Goal: Task Accomplishment & Management: Complete application form

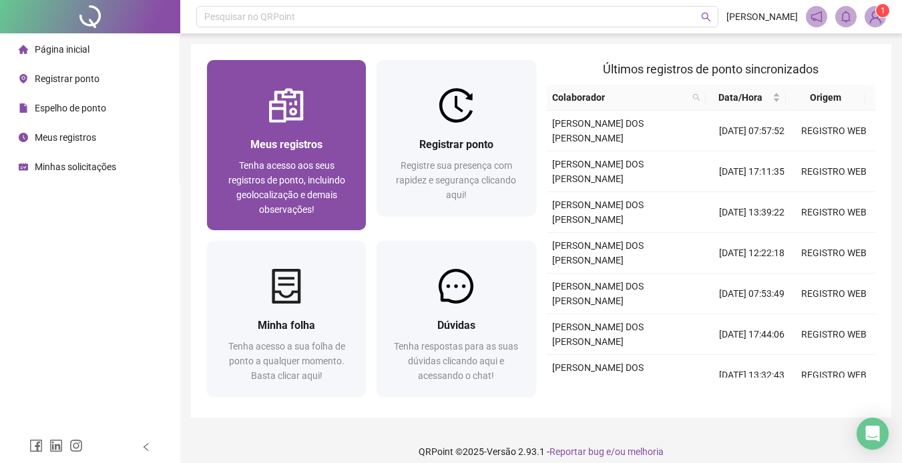
click at [241, 129] on div "Meus registros Tenha acesso aos seus registros de ponto, incluindo geolocalizaç…" at bounding box center [286, 177] width 159 height 108
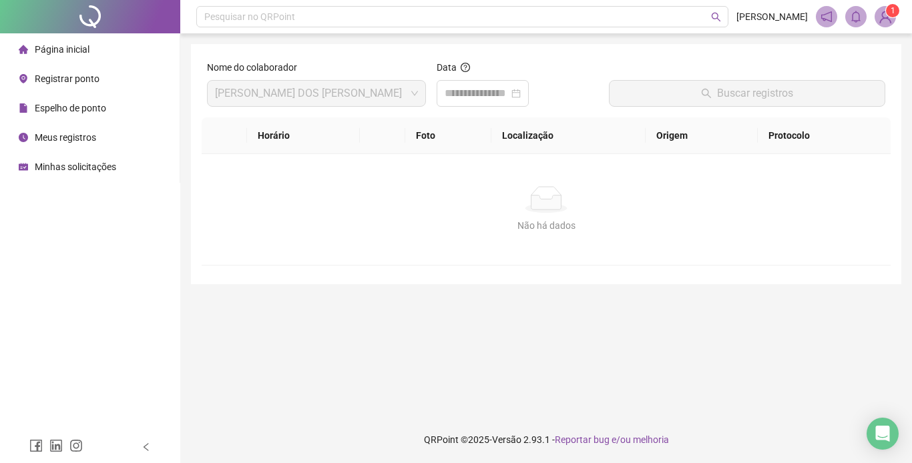
click at [131, 112] on li "Espelho de ponto" at bounding box center [90, 108] width 174 height 27
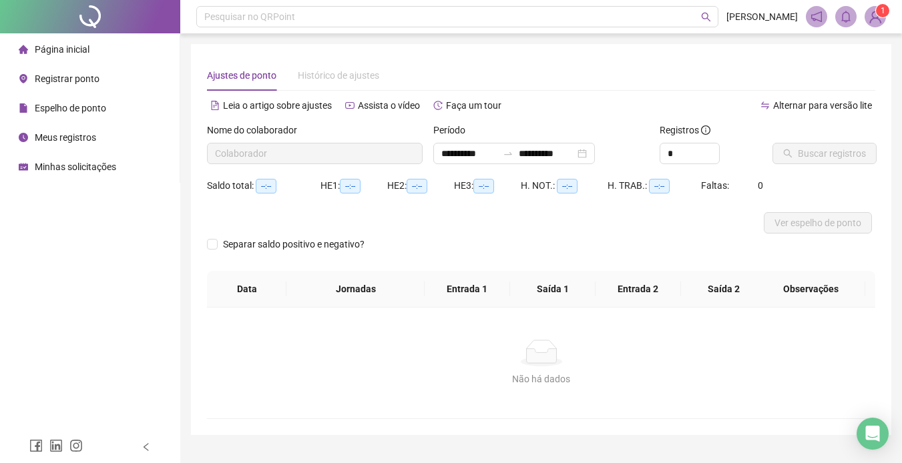
type input "**********"
click at [782, 146] on button "Buscar registros" at bounding box center [825, 153] width 104 height 21
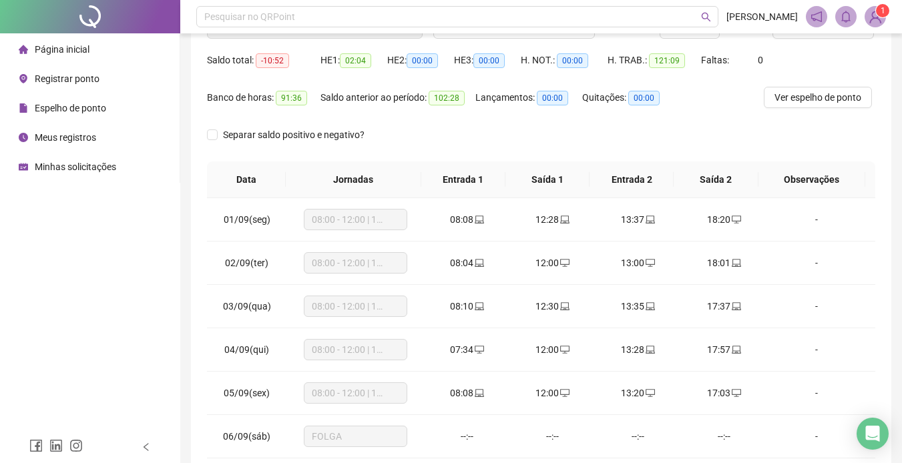
scroll to position [53, 0]
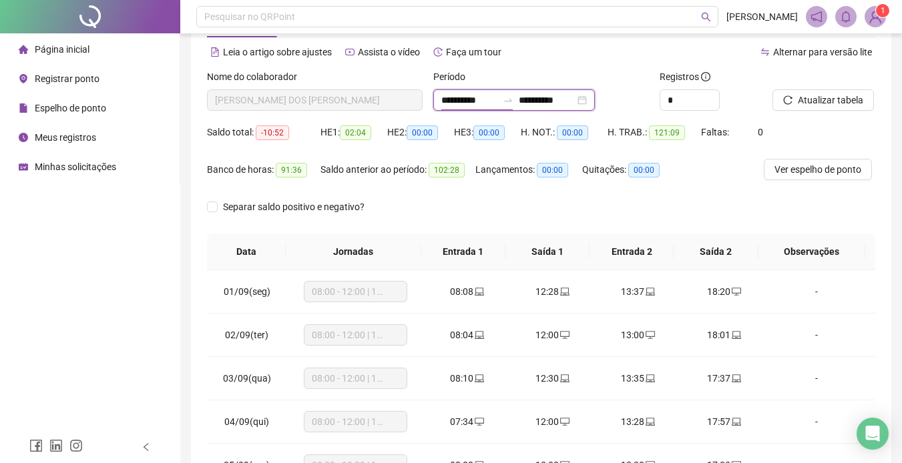
click at [463, 105] on input "**********" at bounding box center [469, 100] width 56 height 15
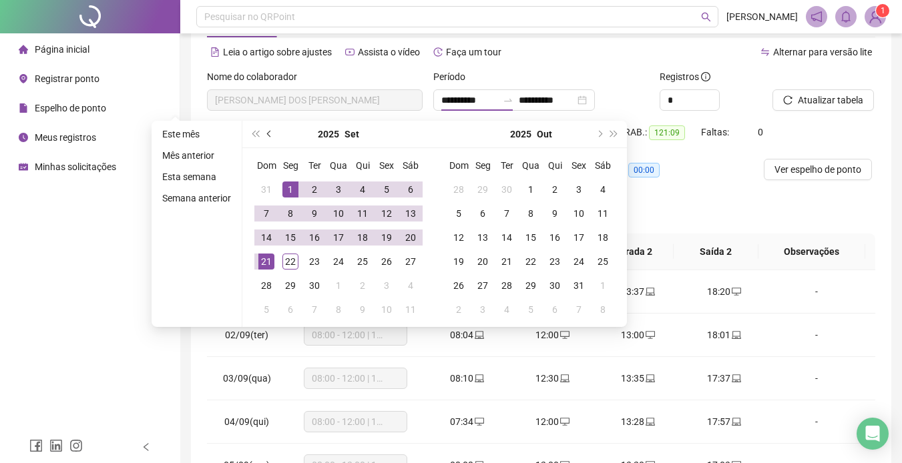
click at [270, 130] on button "prev-year" at bounding box center [269, 134] width 15 height 27
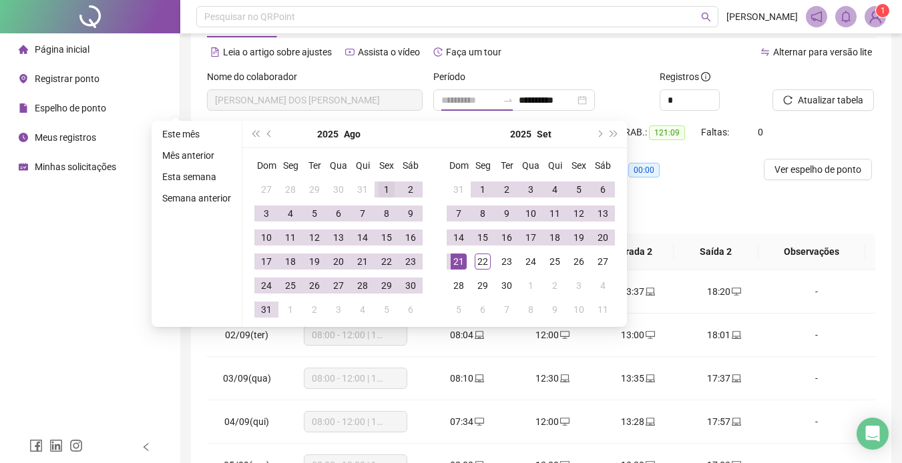
type input "**********"
click at [381, 192] on div "1" at bounding box center [387, 190] width 16 height 16
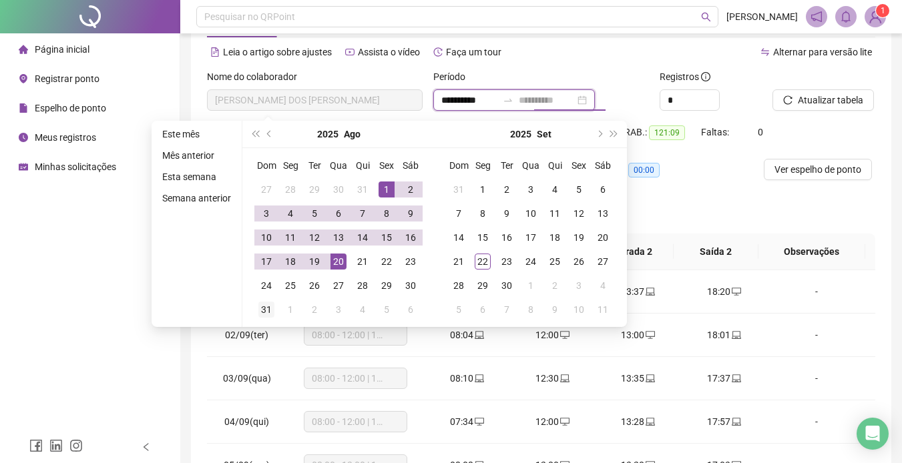
type input "**********"
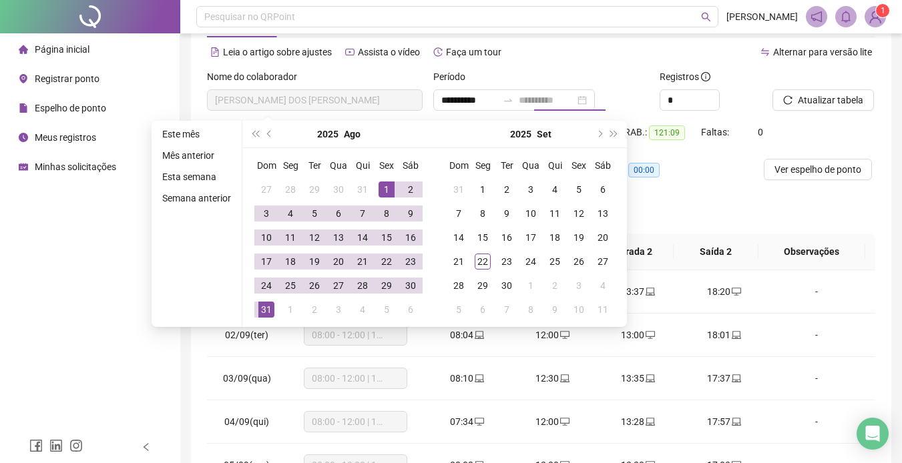
drag, startPoint x: 272, startPoint y: 313, endPoint x: 325, endPoint y: 294, distance: 55.7
click at [272, 312] on div "31" at bounding box center [266, 310] width 16 height 16
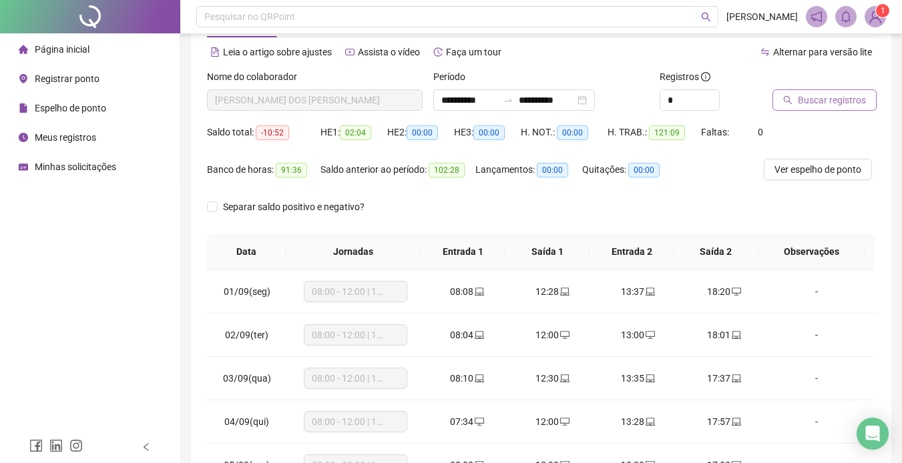
click at [815, 98] on span "Buscar registros" at bounding box center [832, 100] width 68 height 15
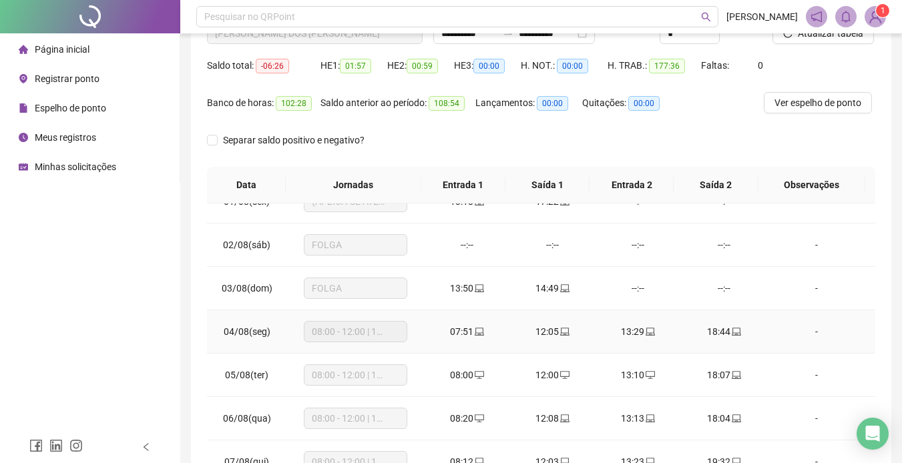
scroll to position [0, 0]
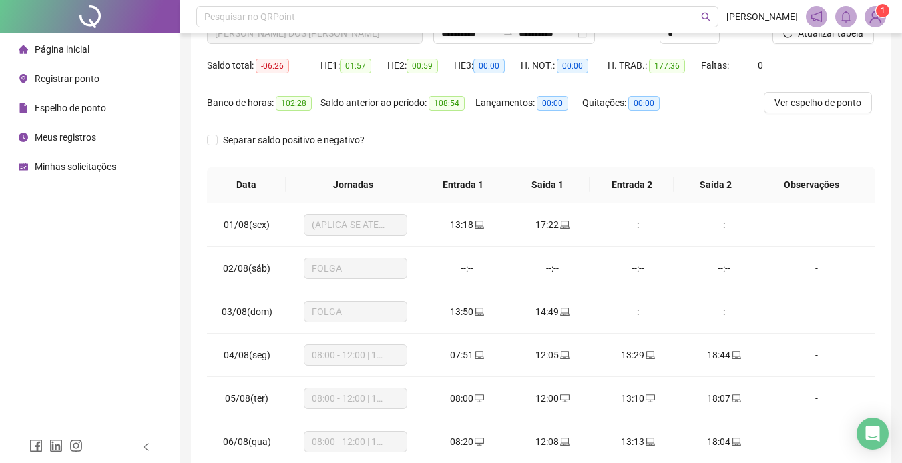
click at [97, 166] on span "Minhas solicitações" at bounding box center [75, 167] width 81 height 11
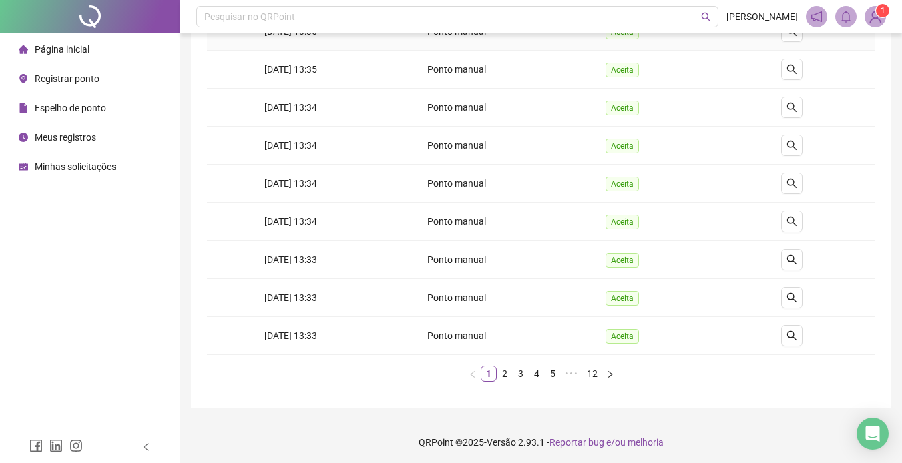
scroll to position [239, 0]
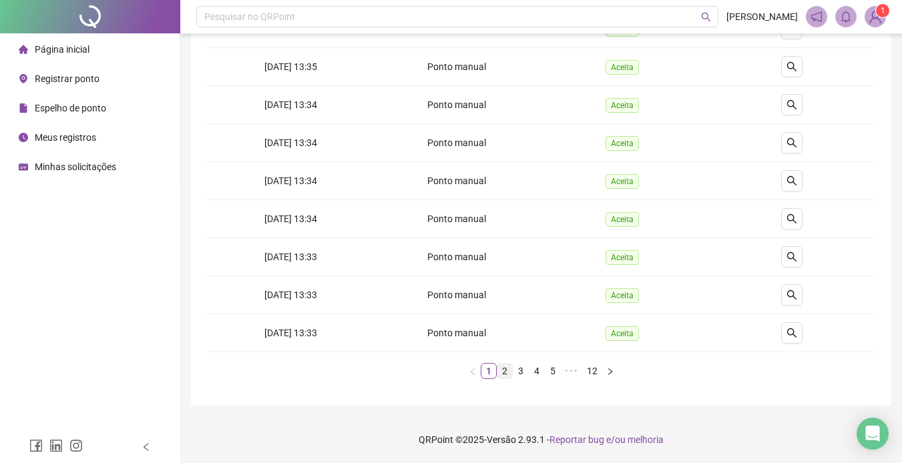
click at [505, 371] on link "2" at bounding box center [504, 371] width 15 height 15
click at [518, 374] on link "3" at bounding box center [520, 371] width 15 height 15
click at [530, 373] on link "4" at bounding box center [537, 371] width 15 height 15
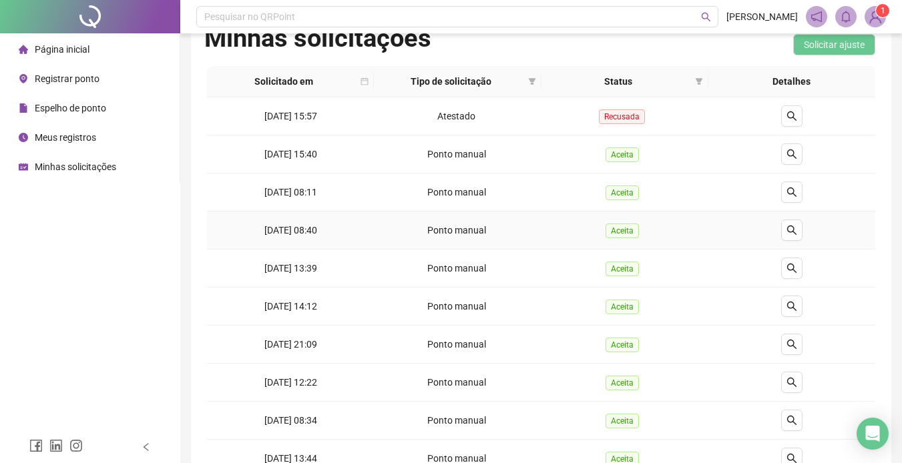
scroll to position [0, 0]
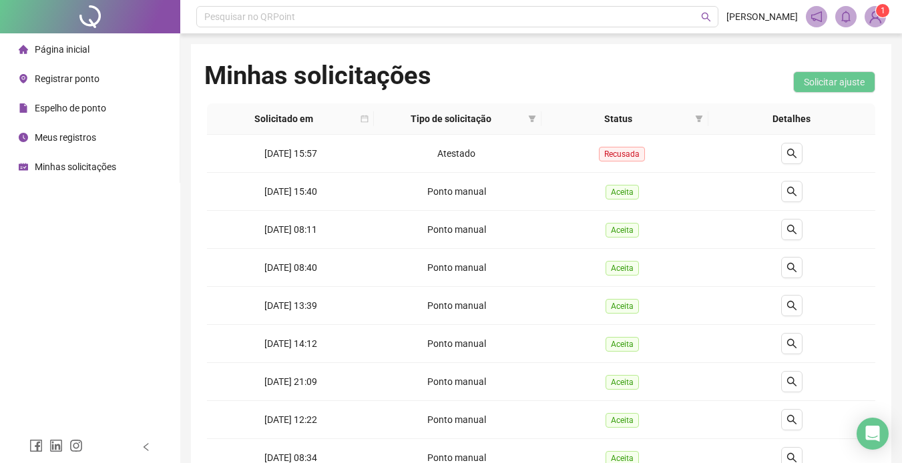
click at [69, 133] on span "Meus registros" at bounding box center [65, 137] width 61 height 11
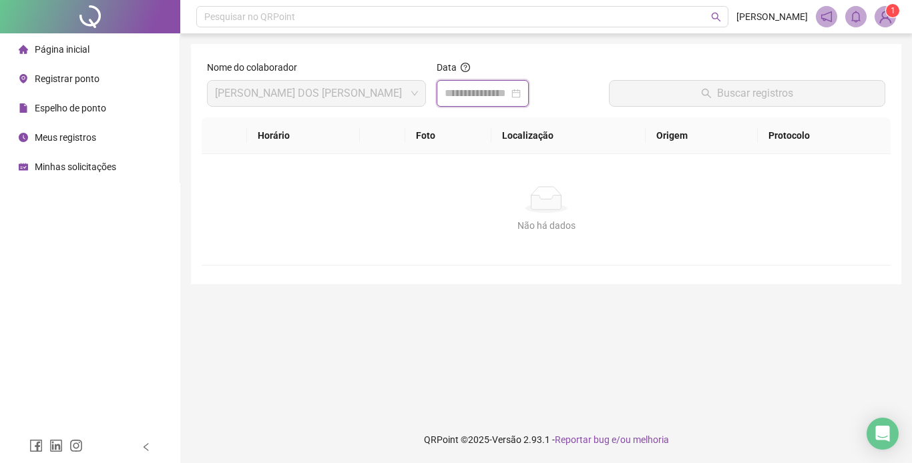
click at [491, 101] on input at bounding box center [477, 93] width 64 height 16
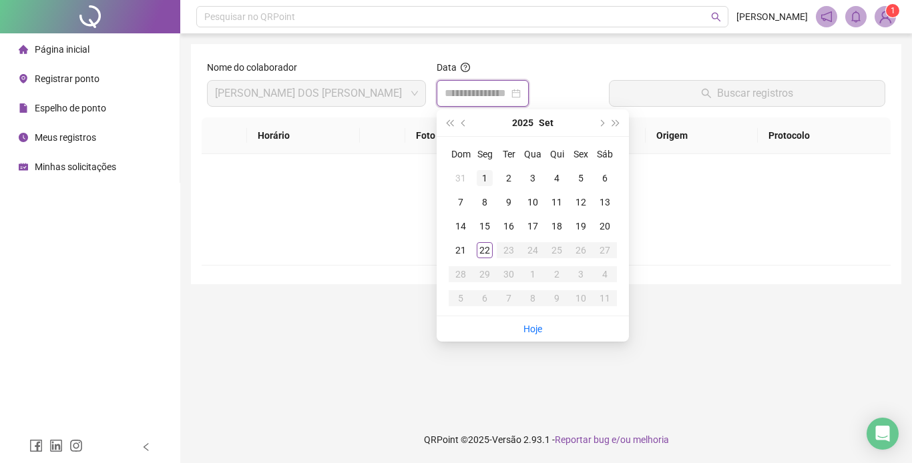
type input "**********"
click at [472, 124] on div "2025 Set" at bounding box center [533, 123] width 122 height 27
click at [465, 116] on button "prev-year" at bounding box center [464, 123] width 15 height 27
type input "**********"
click at [584, 177] on div "1" at bounding box center [581, 178] width 16 height 16
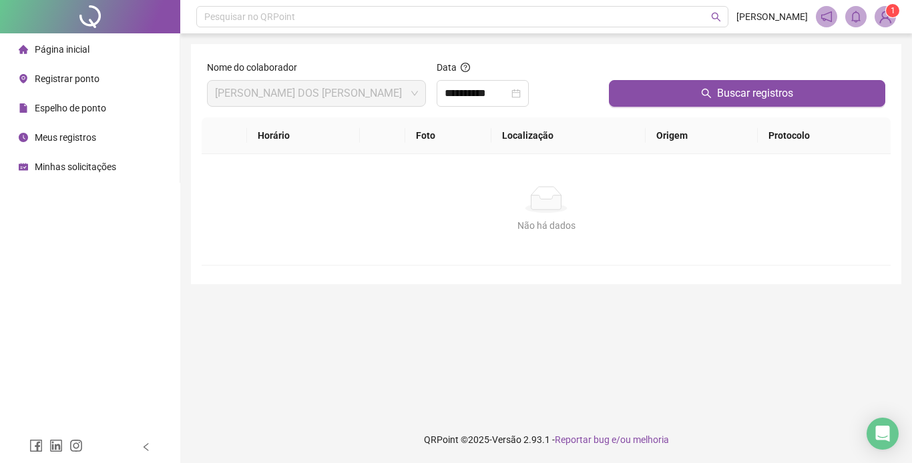
click at [103, 107] on span "Espelho de ponto" at bounding box center [70, 108] width 71 height 11
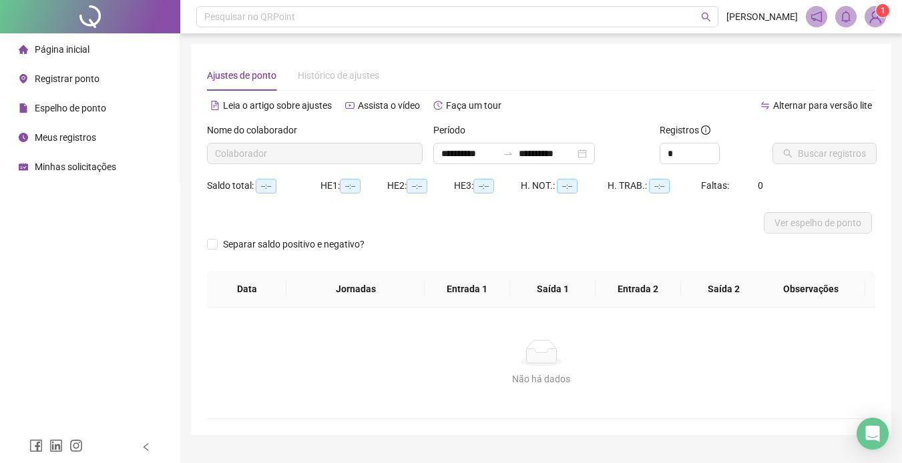
type input "**********"
click at [470, 149] on input "**********" at bounding box center [469, 153] width 56 height 15
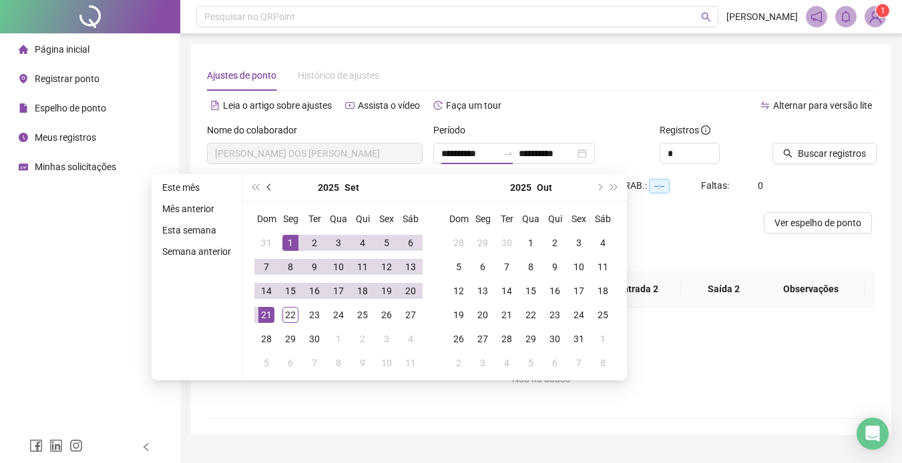
click at [267, 190] on button "prev-year" at bounding box center [269, 187] width 15 height 27
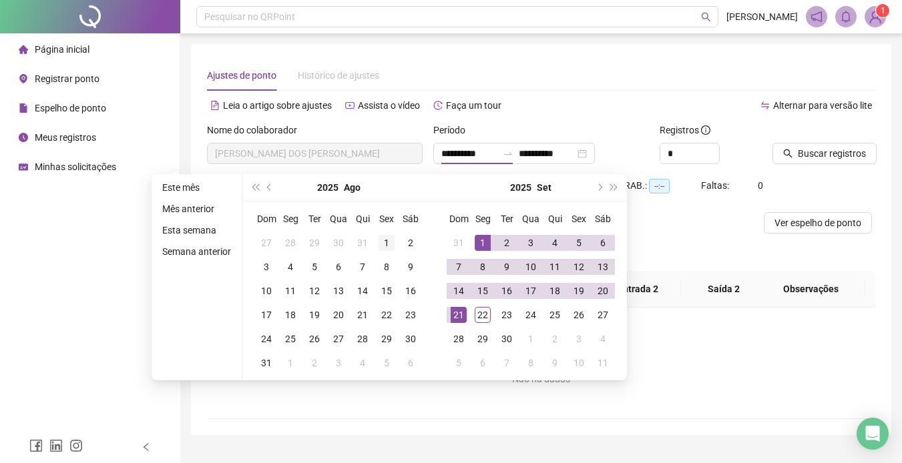
type input "**********"
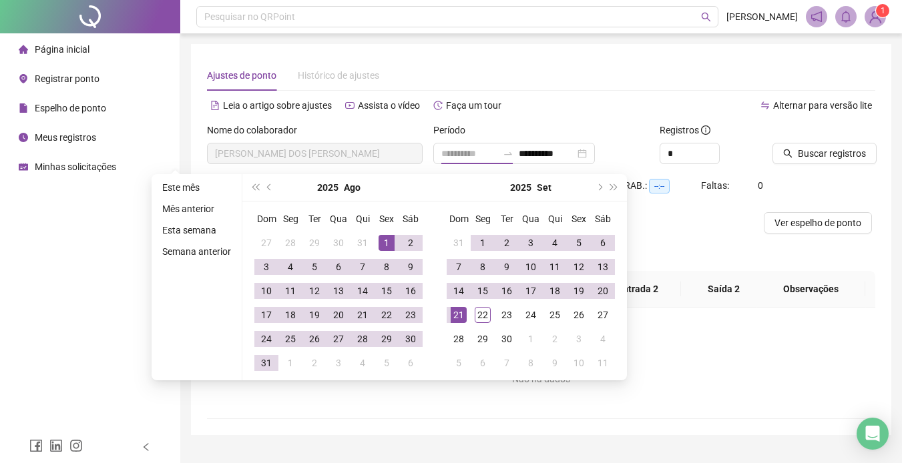
click at [387, 243] on div "1" at bounding box center [387, 243] width 16 height 16
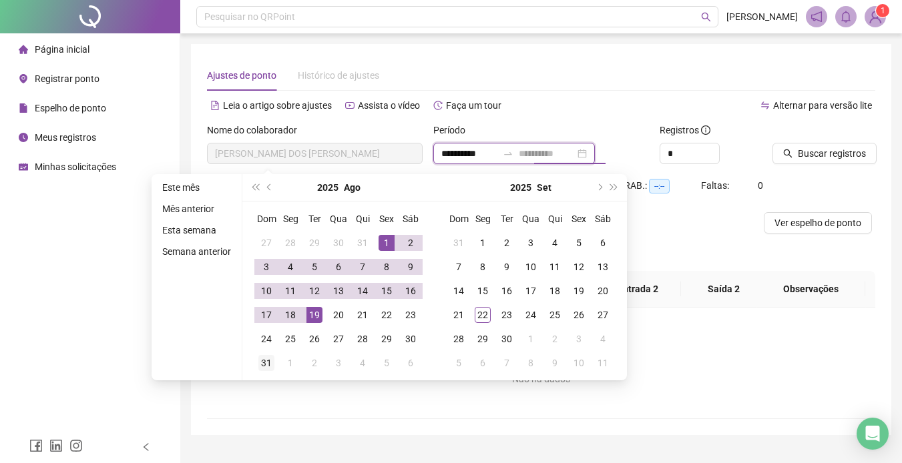
type input "**********"
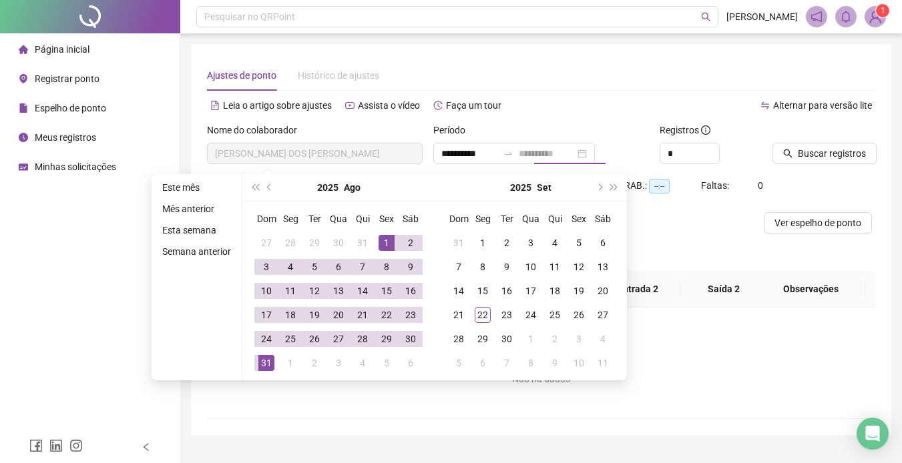
click at [267, 359] on div "31" at bounding box center [266, 363] width 16 height 16
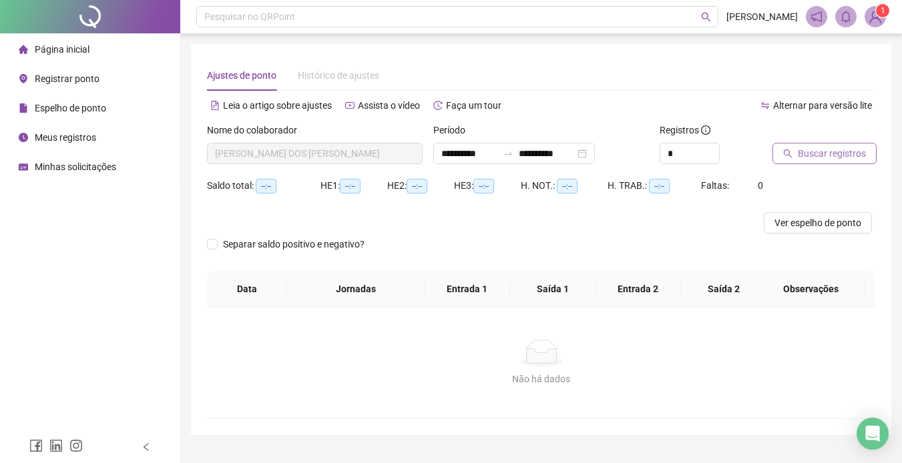
click at [836, 156] on span "Buscar registros" at bounding box center [832, 153] width 68 height 15
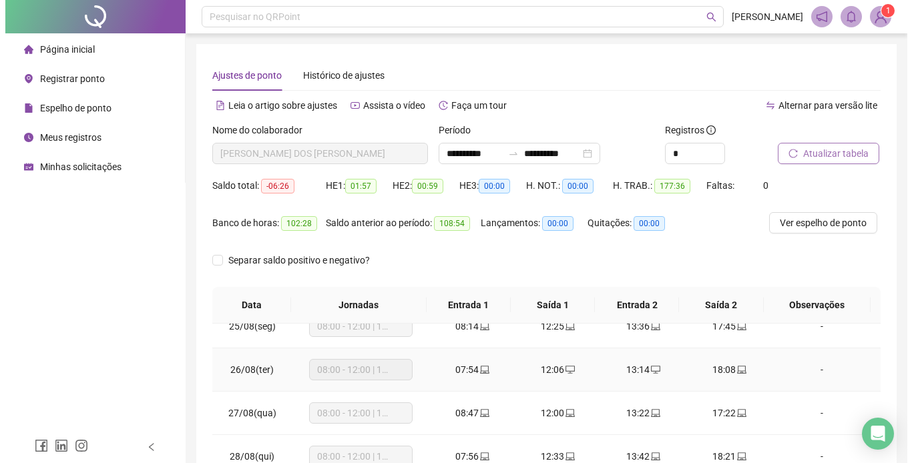
scroll to position [593, 0]
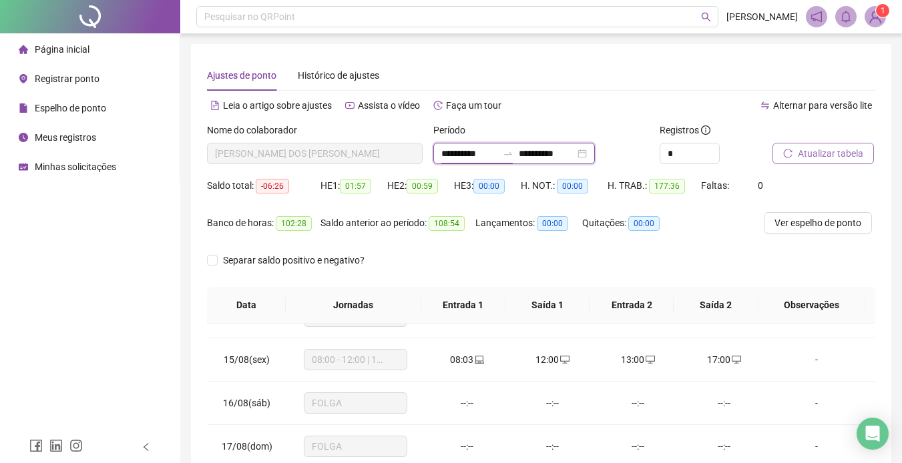
click at [471, 153] on input "**********" at bounding box center [469, 153] width 56 height 15
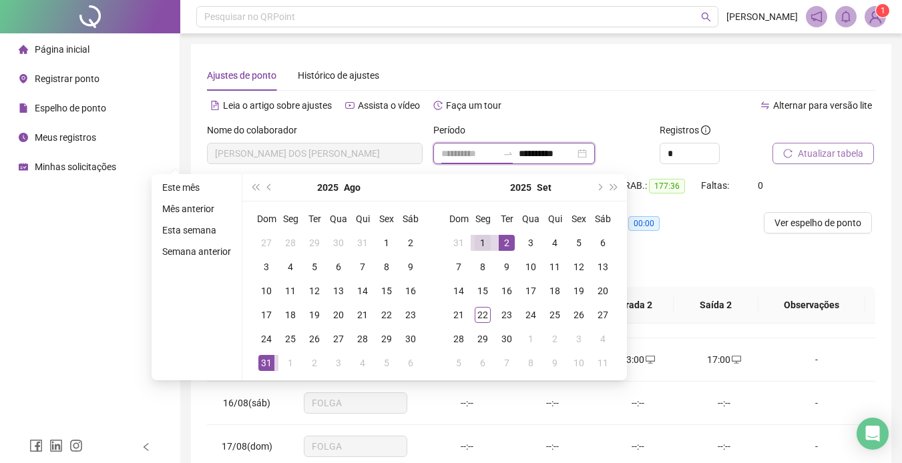
type input "**********"
click at [483, 240] on div "1" at bounding box center [483, 243] width 16 height 16
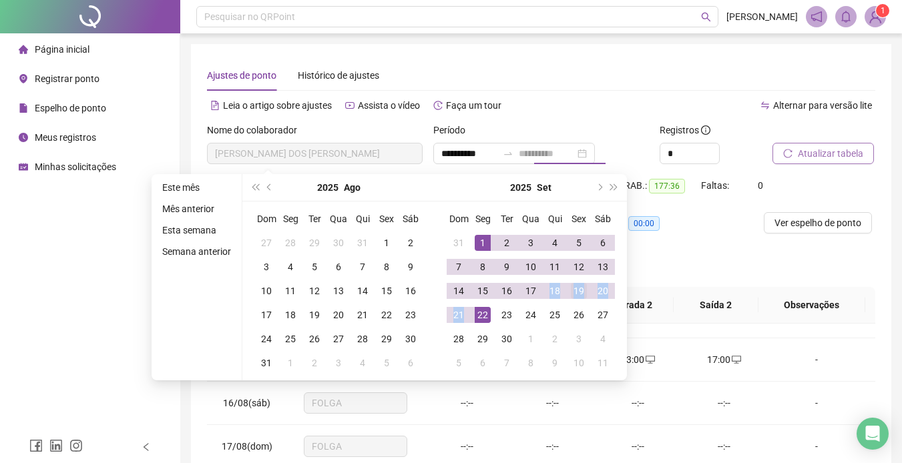
type input "**********"
drag, startPoint x: 478, startPoint y: 317, endPoint x: 587, endPoint y: 298, distance: 110.4
click at [587, 298] on tbody "31 1 2 3 4 5 6 7 8 9 10 11 12 13 14 15 16 17 18 19 20 21 22 23 24 25 26 27 28 2…" at bounding box center [531, 303] width 168 height 144
click at [587, 298] on td "19" at bounding box center [579, 291] width 24 height 24
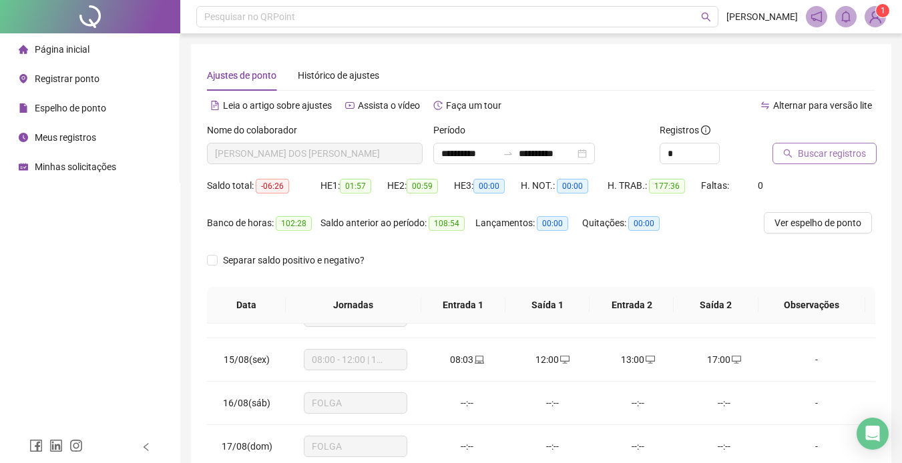
click at [820, 151] on span "Buscar registros" at bounding box center [832, 153] width 68 height 15
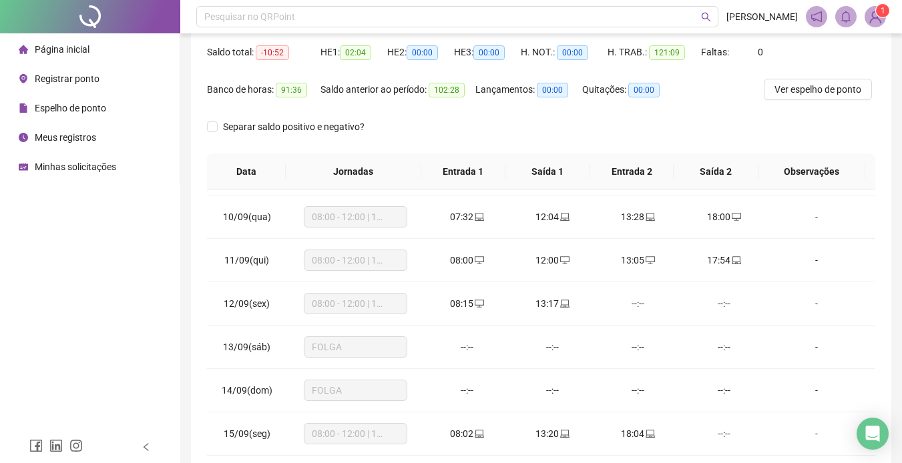
scroll to position [401, 0]
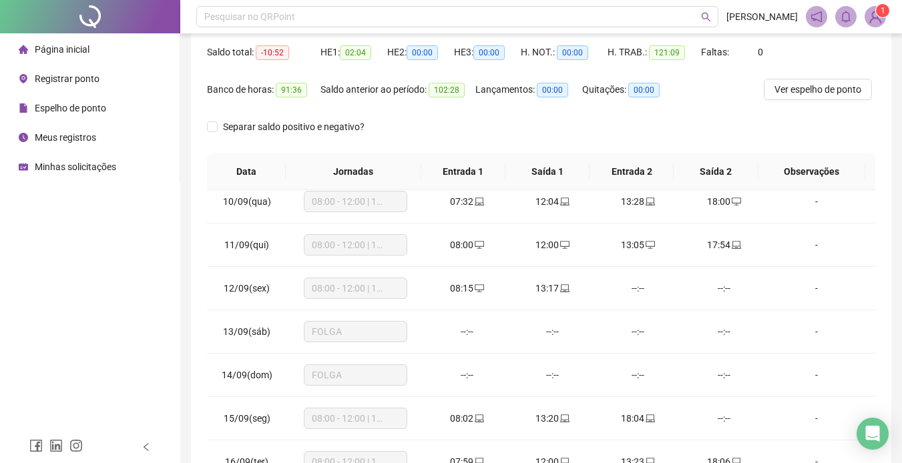
click at [121, 60] on li "Página inicial" at bounding box center [90, 49] width 174 height 27
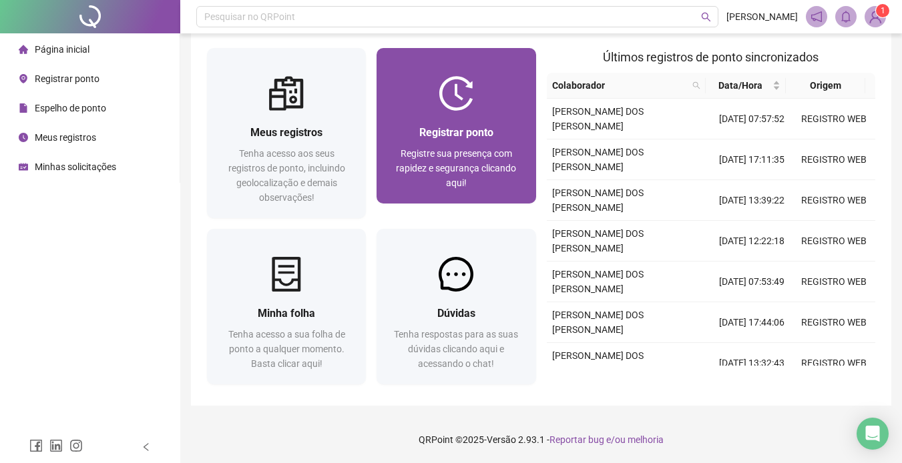
click at [422, 137] on span "Registrar ponto" at bounding box center [456, 132] width 74 height 13
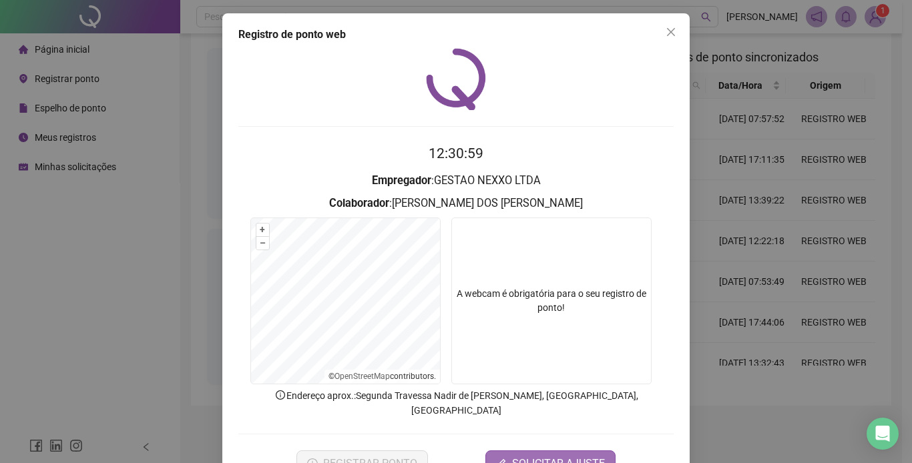
click at [530, 456] on span "SOLICITAR AJUSTE" at bounding box center [558, 464] width 93 height 16
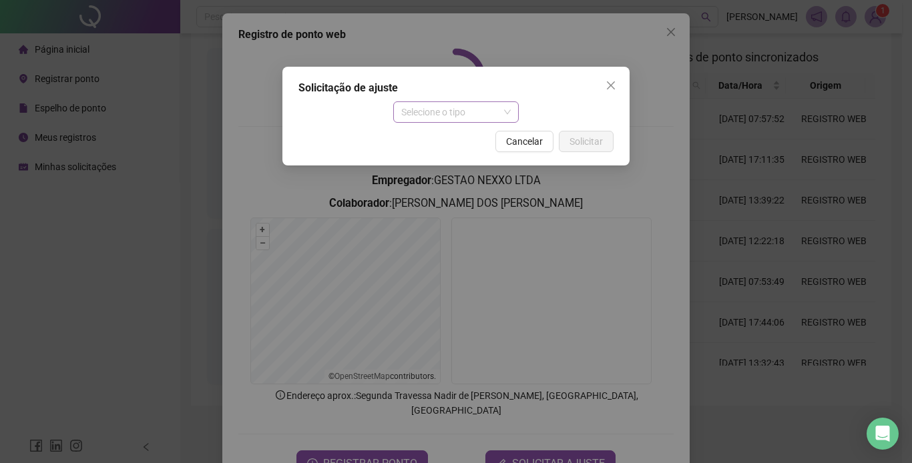
click at [444, 116] on span "Selecione o tipo" at bounding box center [456, 112] width 110 height 20
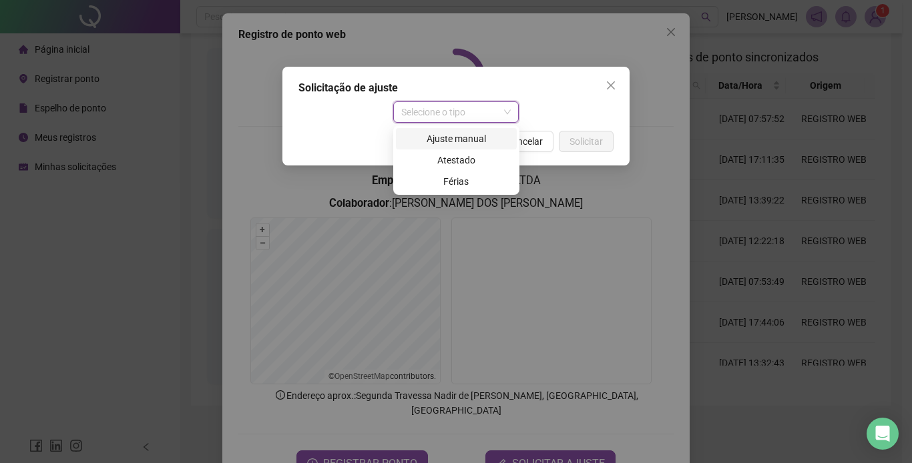
click at [441, 141] on div "Ajuste manual" at bounding box center [456, 139] width 105 height 15
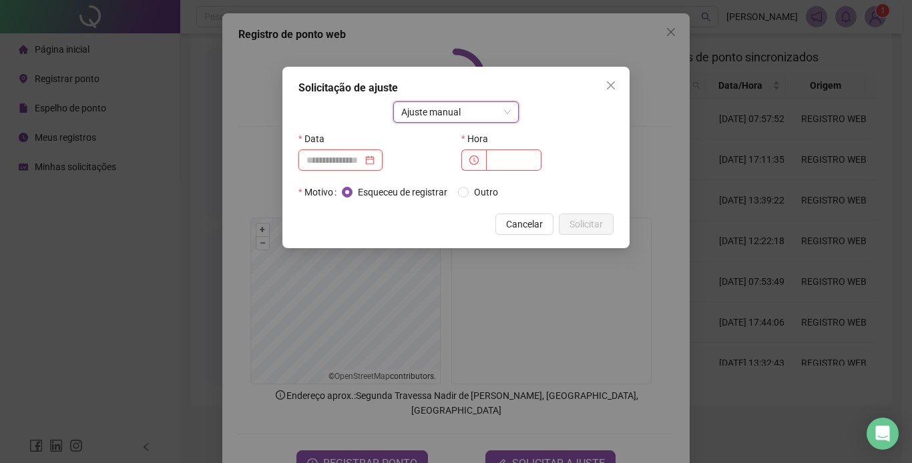
click at [363, 162] on input at bounding box center [334, 160] width 56 height 15
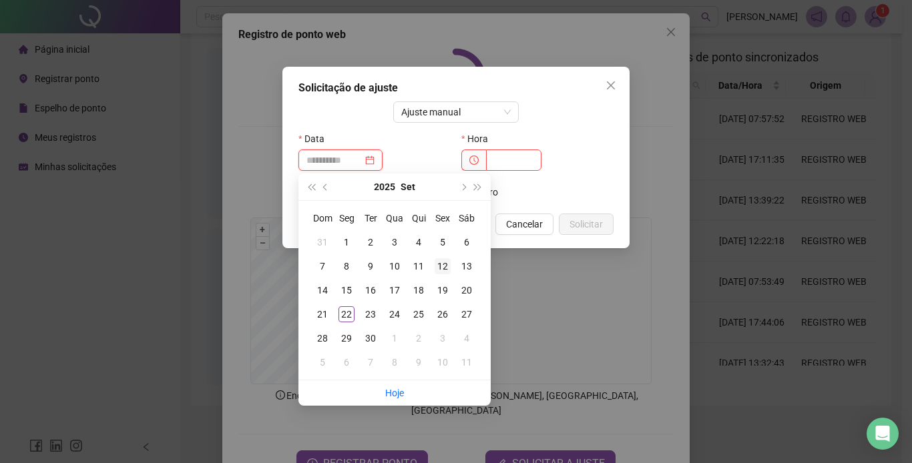
type input "**********"
click at [441, 264] on div "12" at bounding box center [443, 266] width 16 height 16
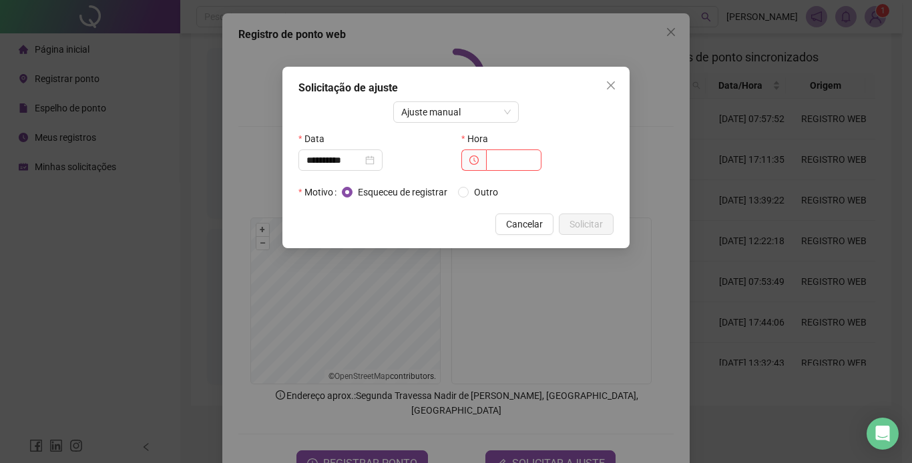
click at [484, 168] on span at bounding box center [473, 160] width 25 height 21
click at [518, 156] on input "text" at bounding box center [513, 160] width 55 height 21
type input "*****"
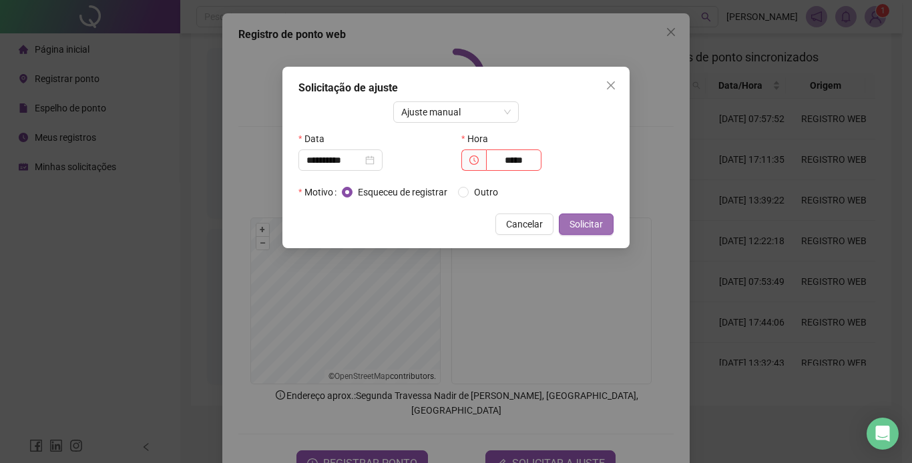
click at [571, 230] on span "Solicitar" at bounding box center [586, 224] width 33 height 15
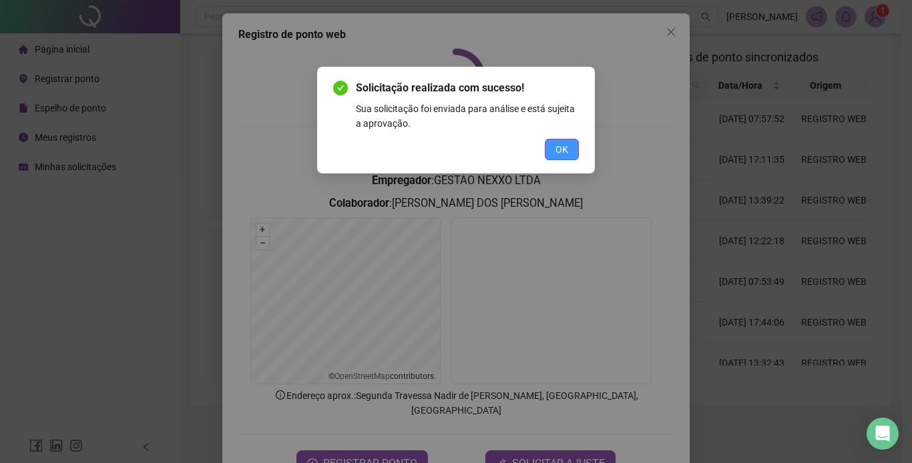
click at [570, 155] on button "OK" at bounding box center [562, 149] width 34 height 21
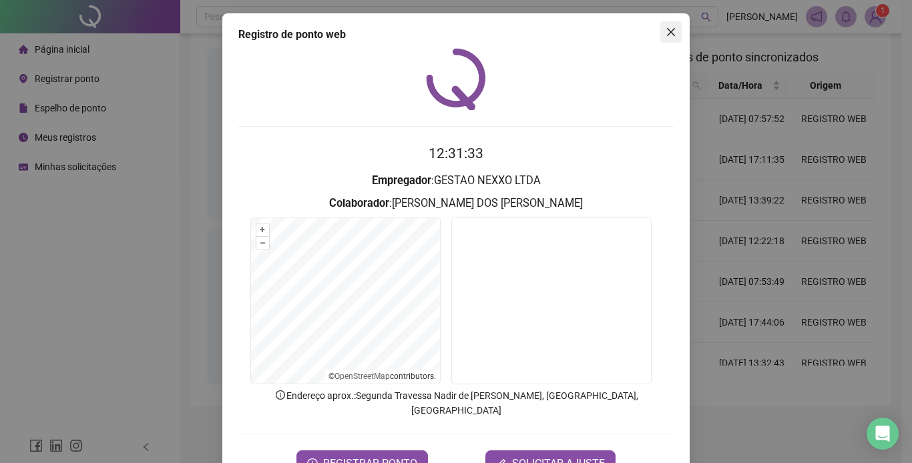
click at [670, 35] on icon "close" at bounding box center [671, 32] width 8 height 8
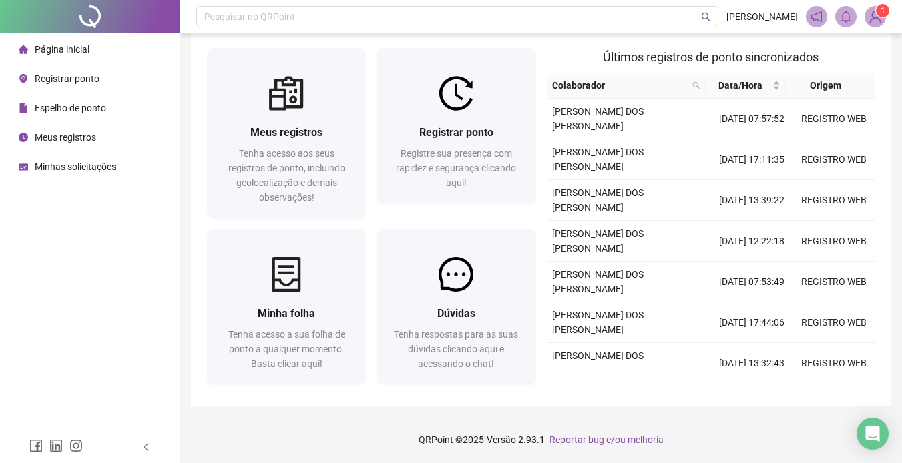
drag, startPoint x: 85, startPoint y: 116, endPoint x: 141, endPoint y: 122, distance: 55.8
click at [85, 116] on div "Espelho de ponto" at bounding box center [62, 108] width 87 height 27
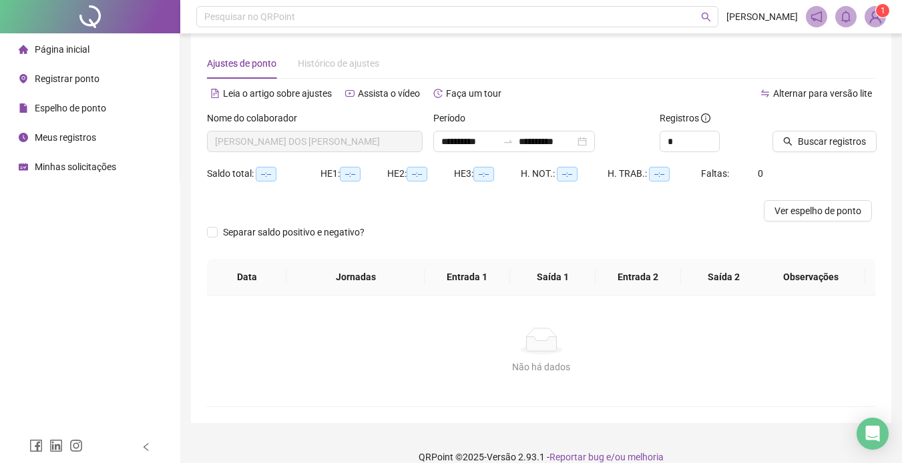
type input "**********"
click at [815, 142] on span "Buscar registros" at bounding box center [832, 141] width 68 height 15
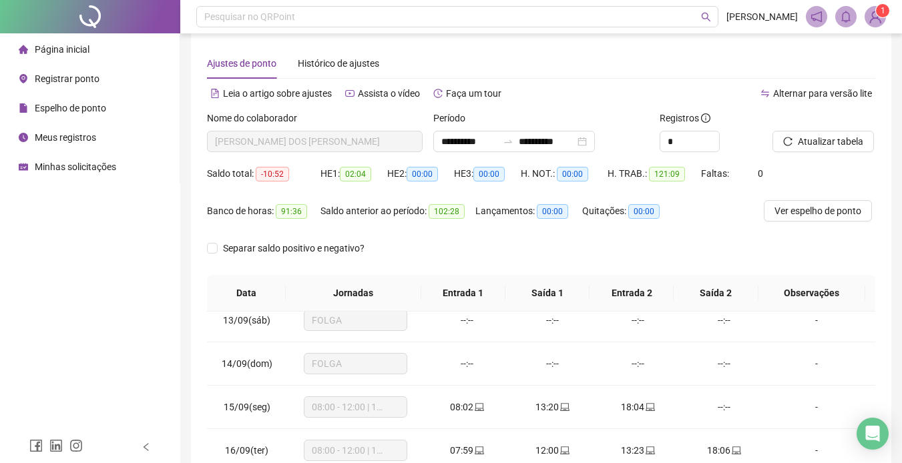
scroll to position [534, 0]
click at [62, 56] on div "Página inicial" at bounding box center [54, 49] width 71 height 27
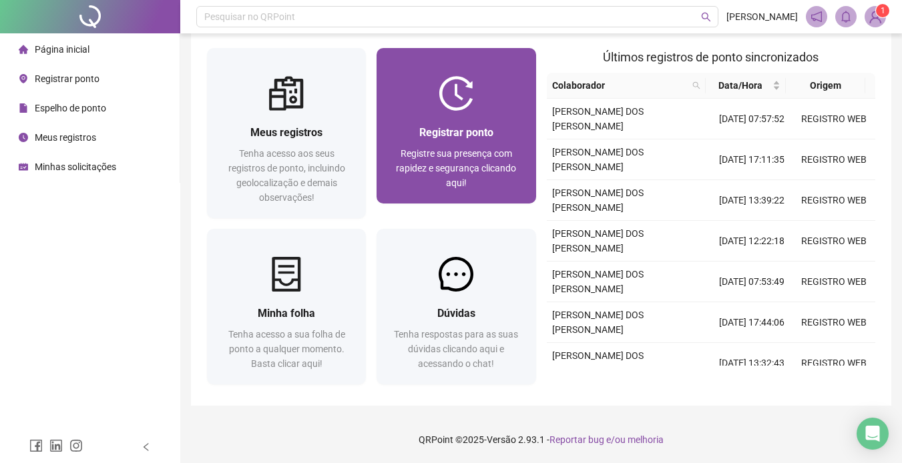
click at [438, 154] on span "Registre sua presença com rapidez e segurança clicando aqui!" at bounding box center [456, 168] width 120 height 40
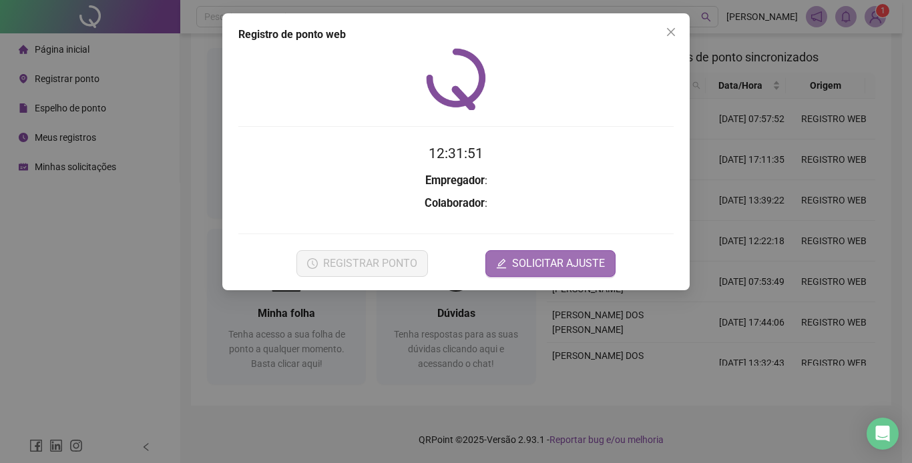
click at [528, 270] on span "SOLICITAR AJUSTE" at bounding box center [558, 264] width 93 height 16
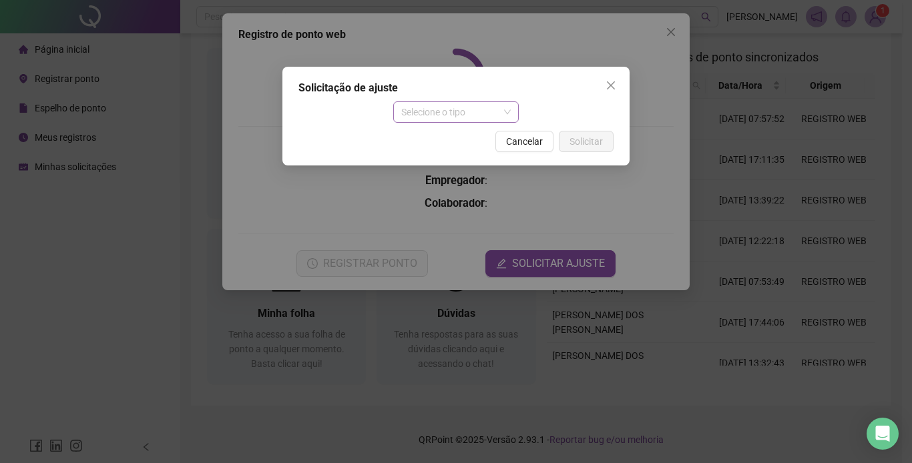
drag, startPoint x: 435, startPoint y: 110, endPoint x: 431, endPoint y: 138, distance: 28.3
click at [435, 112] on span "Selecione o tipo" at bounding box center [456, 112] width 110 height 20
click at [393, 126] on div "Ajuste manual" at bounding box center [393, 126] width 0 height 0
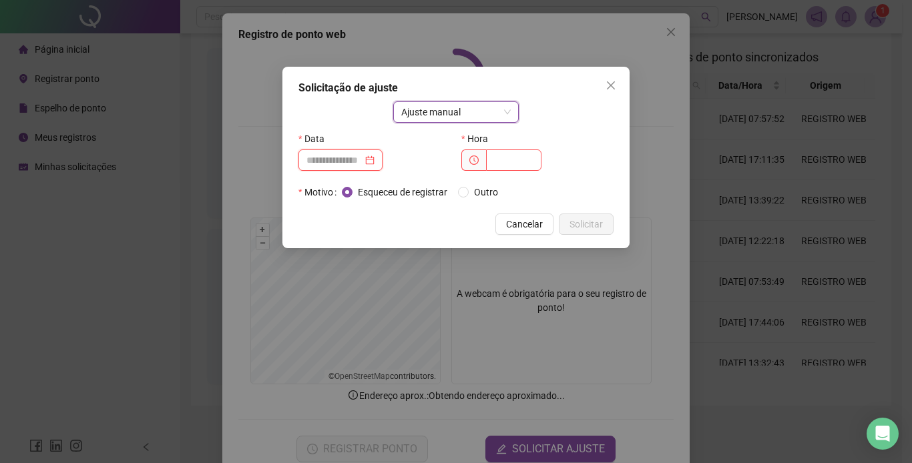
drag, startPoint x: 333, startPoint y: 164, endPoint x: 342, endPoint y: 176, distance: 14.8
click at [333, 166] on input at bounding box center [334, 160] width 56 height 15
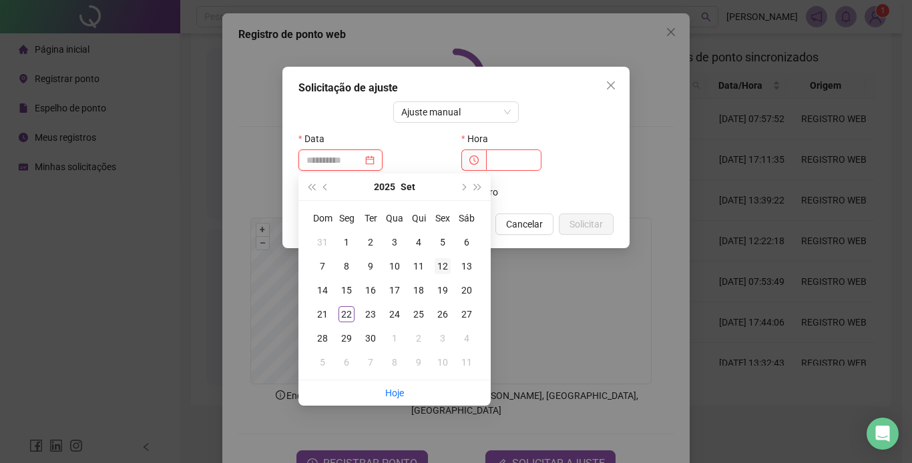
type input "**********"
click at [444, 266] on div "12" at bounding box center [443, 266] width 16 height 16
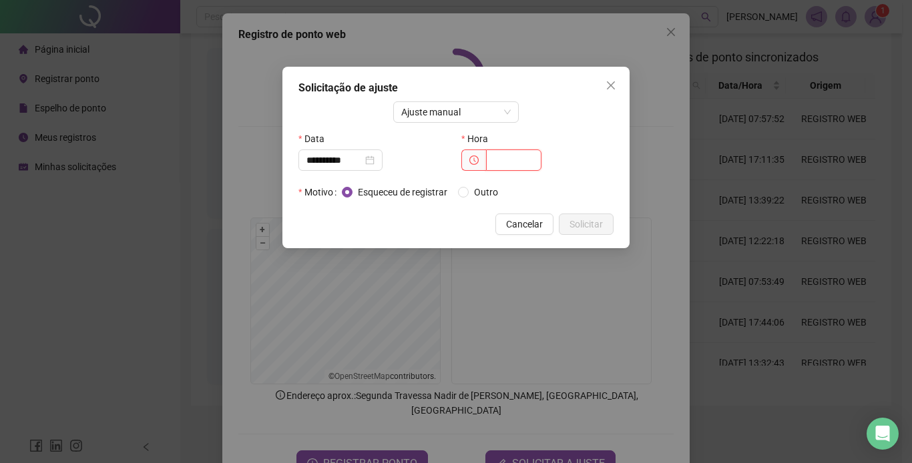
click at [501, 156] on input "text" at bounding box center [513, 160] width 55 height 21
type input "*****"
click at [580, 224] on span "Solicitar" at bounding box center [586, 224] width 33 height 15
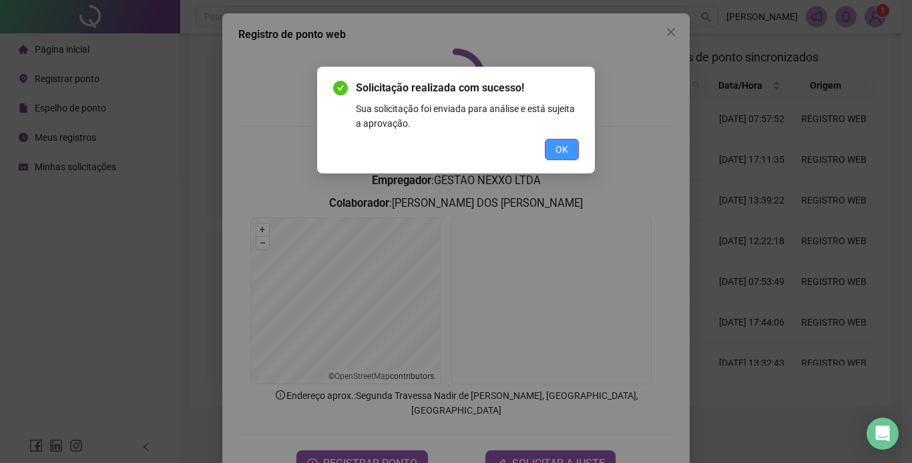
click at [559, 148] on span "OK" at bounding box center [562, 149] width 13 height 15
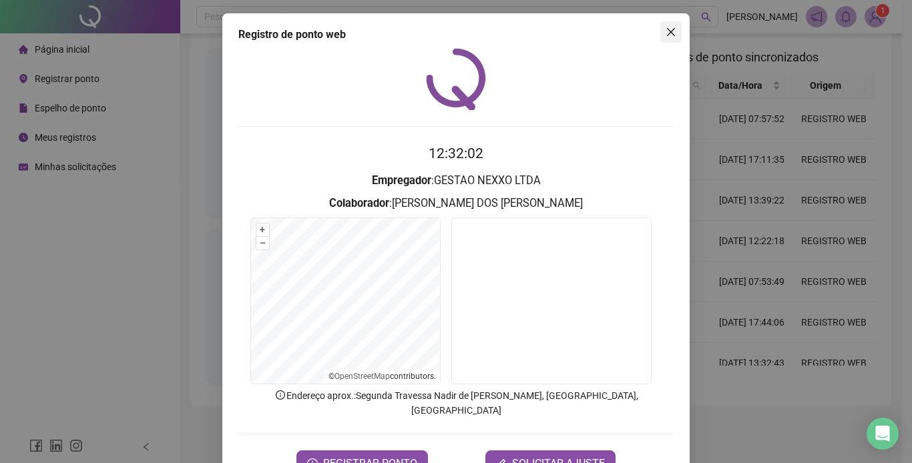
click at [666, 35] on icon "close" at bounding box center [671, 32] width 11 height 11
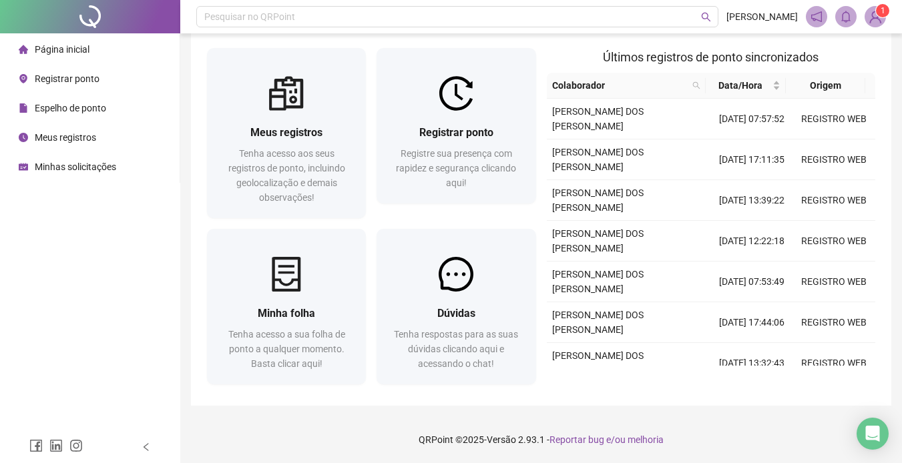
click at [112, 112] on li "Espelho de ponto" at bounding box center [90, 108] width 174 height 27
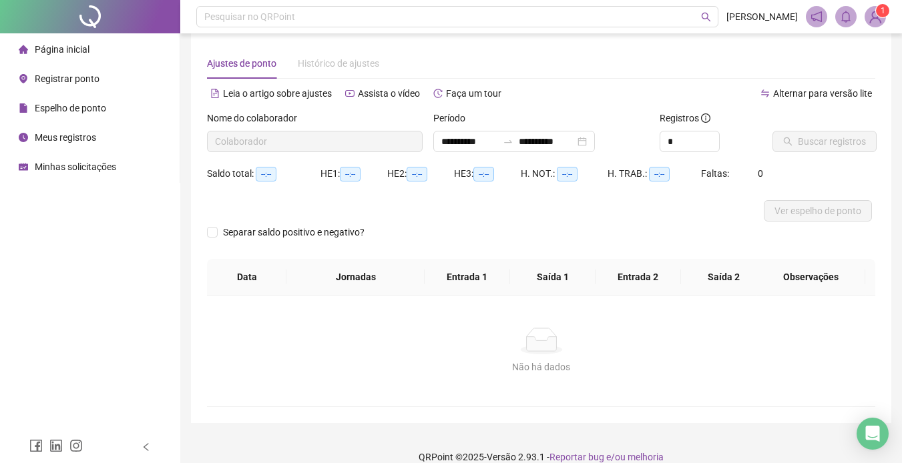
type input "**********"
click at [804, 136] on button "Buscar registros" at bounding box center [825, 141] width 104 height 21
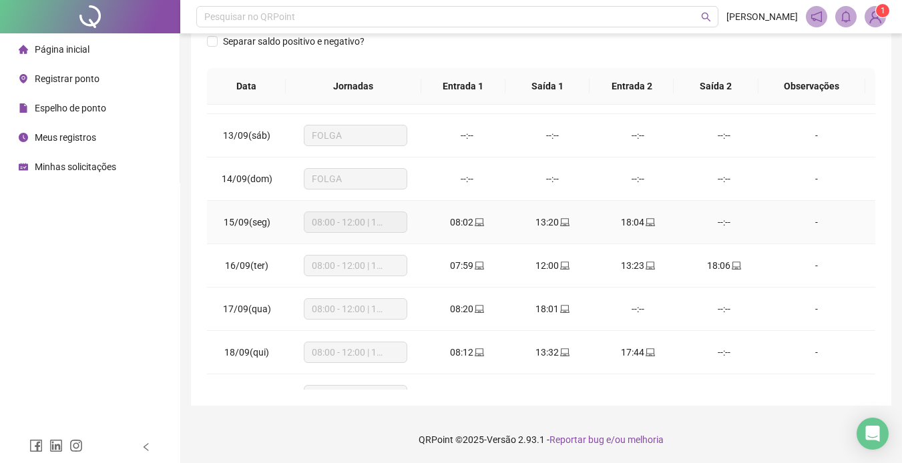
scroll to position [534, 0]
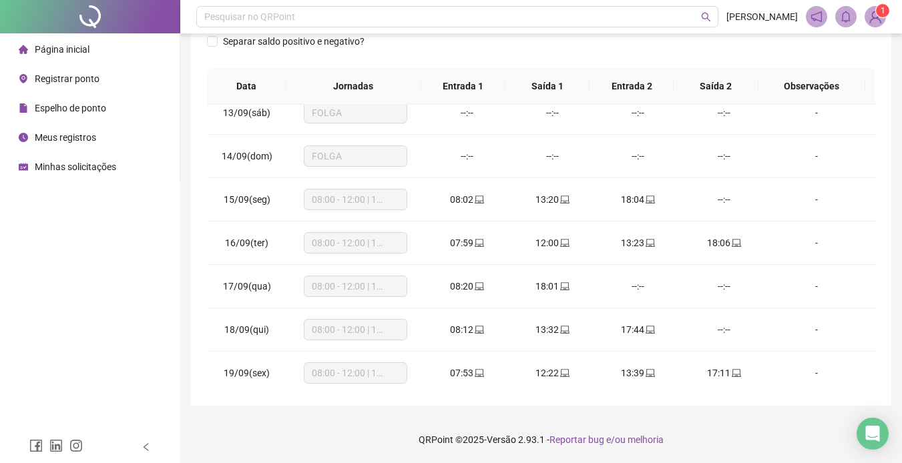
click at [47, 50] on span "Página inicial" at bounding box center [62, 49] width 55 height 11
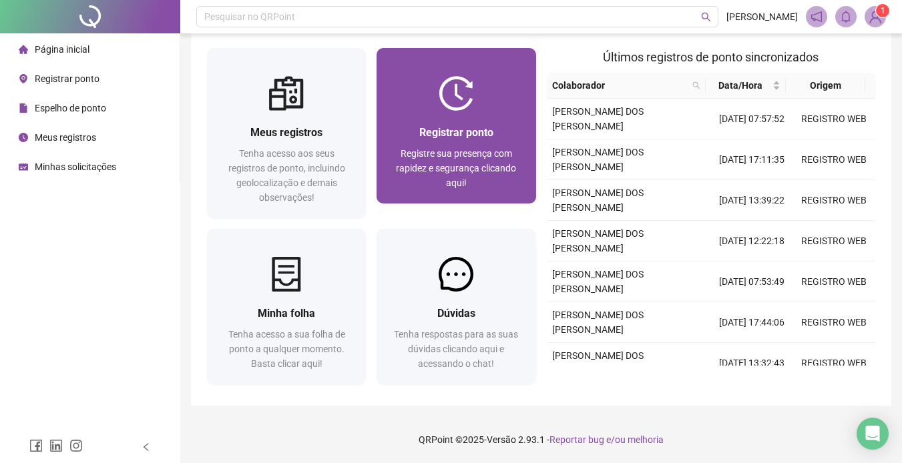
click at [414, 151] on span "Registre sua presença com rapidez e segurança clicando aqui!" at bounding box center [456, 168] width 120 height 40
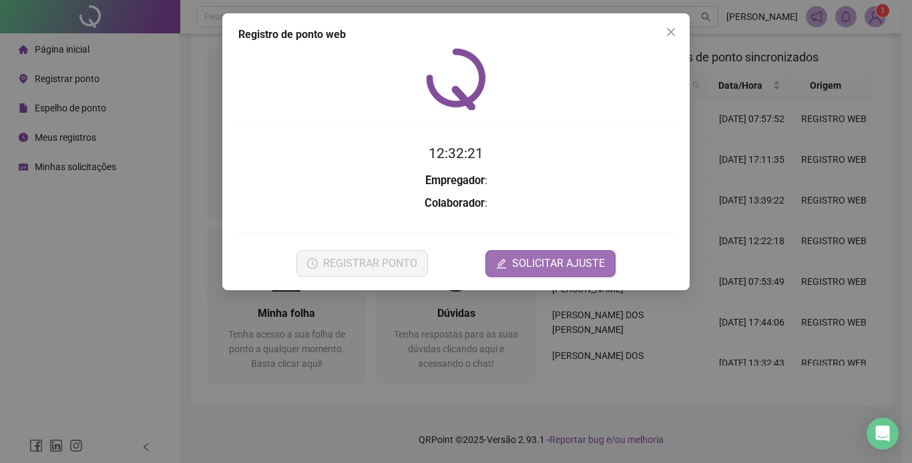
click at [558, 268] on span "SOLICITAR AJUSTE" at bounding box center [558, 264] width 93 height 16
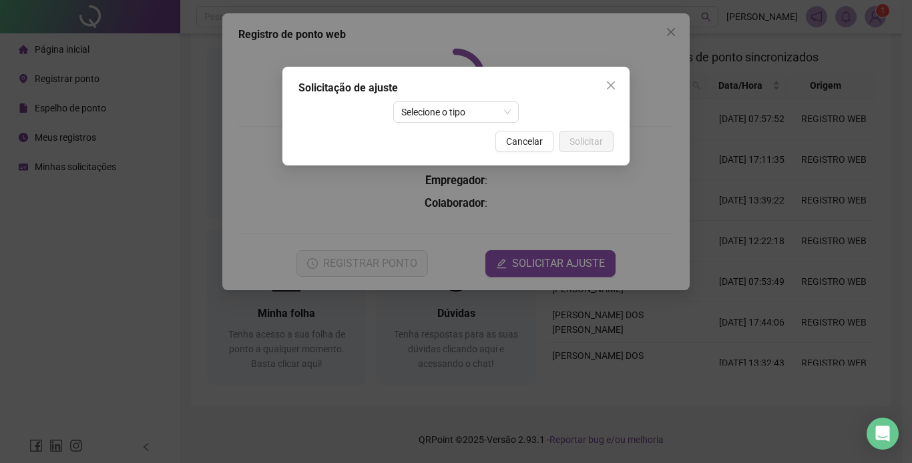
click at [463, 124] on div "Solicitação de ajuste Selecione o tipo Cancelar Solicitar" at bounding box center [455, 116] width 347 height 99
click at [463, 121] on span "Selecione o tipo" at bounding box center [456, 112] width 110 height 20
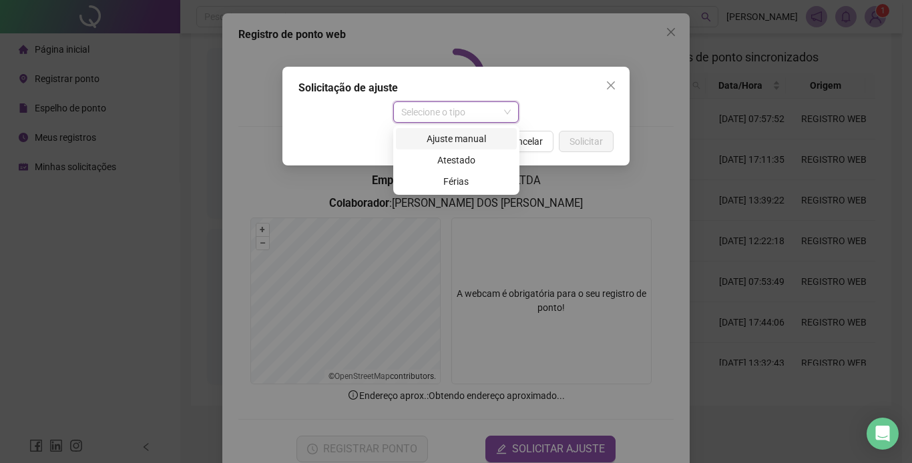
click at [455, 139] on div "Ajuste manual" at bounding box center [456, 139] width 105 height 15
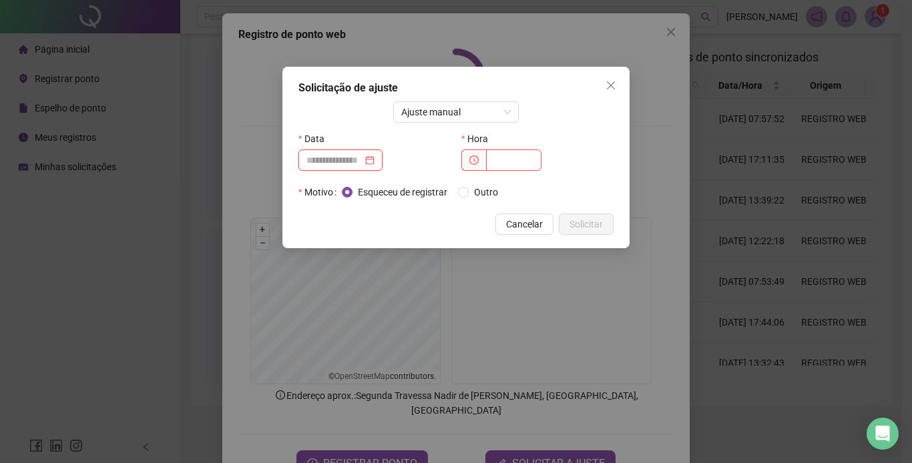
click at [345, 163] on input at bounding box center [334, 160] width 56 height 15
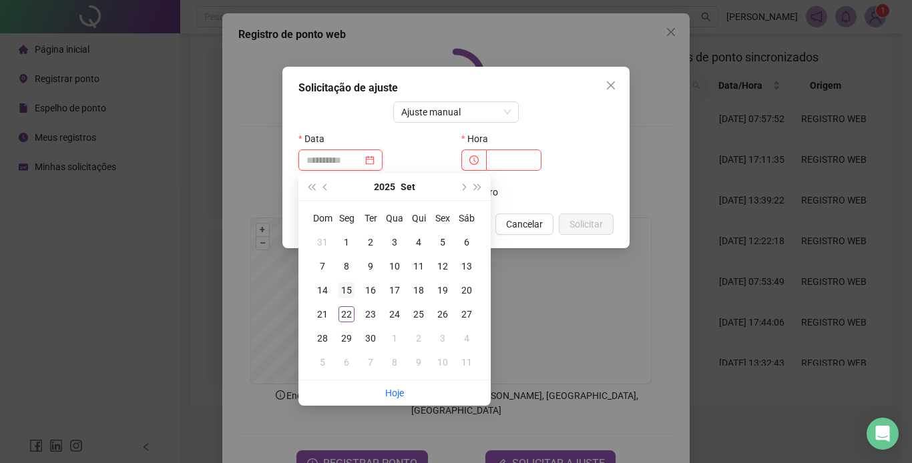
type input "**********"
click at [347, 292] on div "15" at bounding box center [347, 290] width 16 height 16
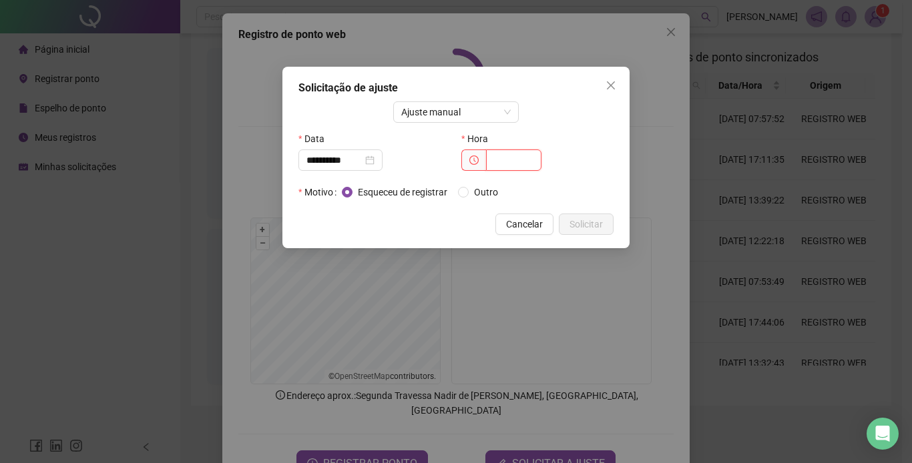
click at [513, 164] on input "text" at bounding box center [513, 160] width 55 height 21
type input "*****"
click at [566, 217] on button "Solicitar" at bounding box center [586, 224] width 55 height 21
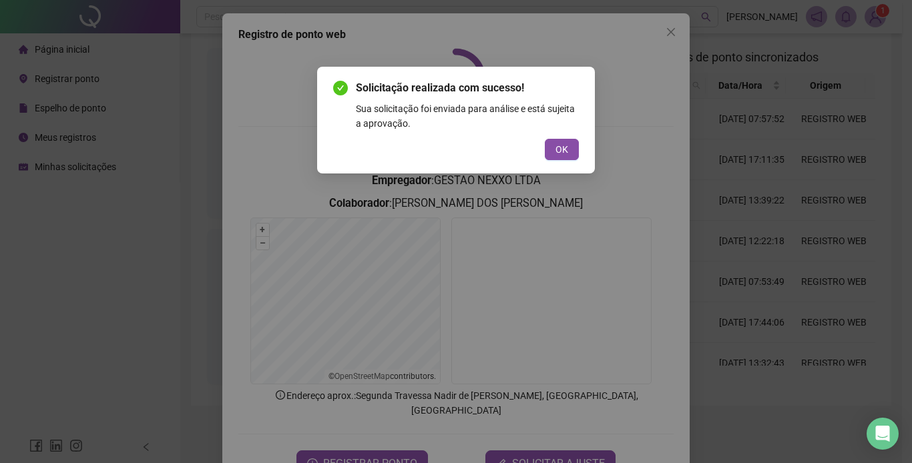
drag, startPoint x: 561, startPoint y: 151, endPoint x: 574, endPoint y: 136, distance: 19.9
click at [562, 150] on span "OK" at bounding box center [562, 149] width 13 height 15
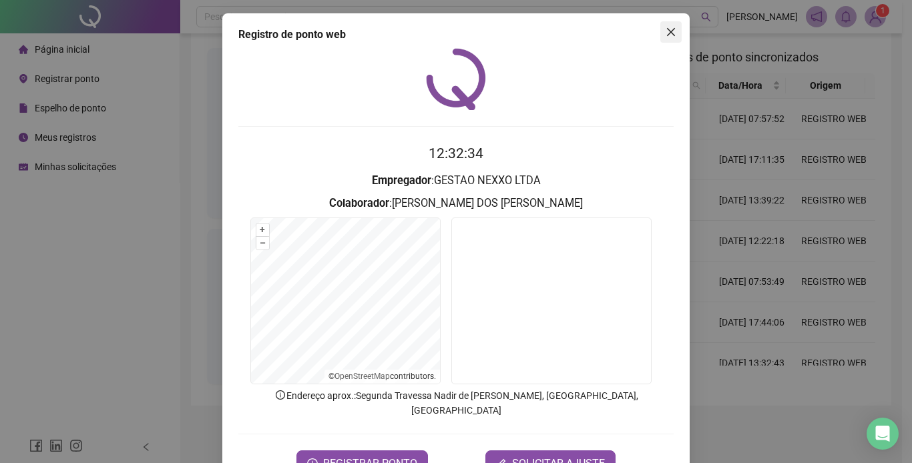
click at [671, 33] on icon "close" at bounding box center [671, 32] width 11 height 11
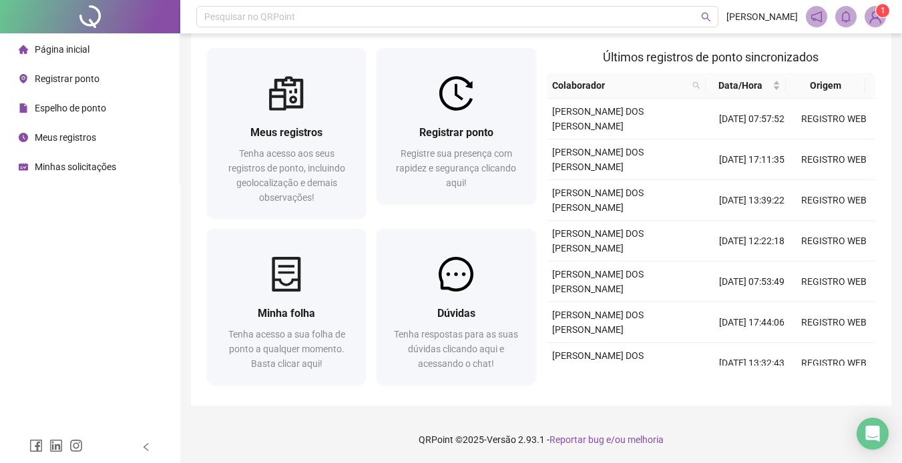
click at [91, 106] on span "Espelho de ponto" at bounding box center [70, 108] width 71 height 11
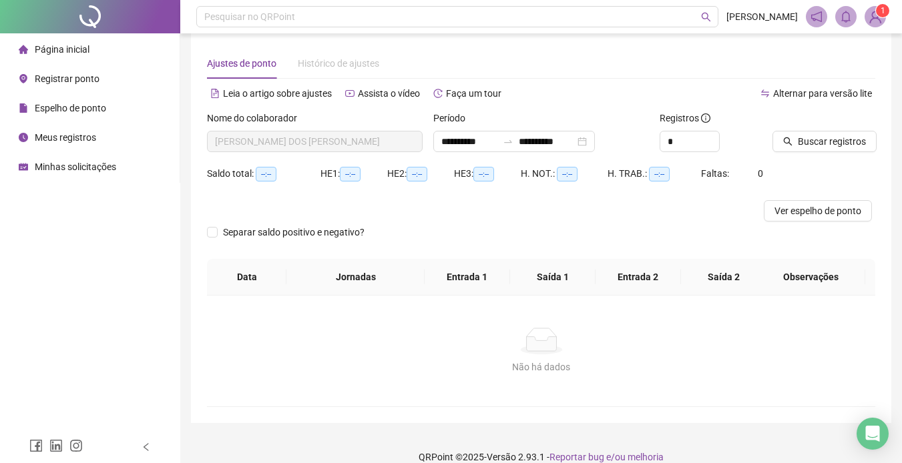
type input "**********"
click at [820, 143] on span "Buscar registros" at bounding box center [832, 141] width 68 height 15
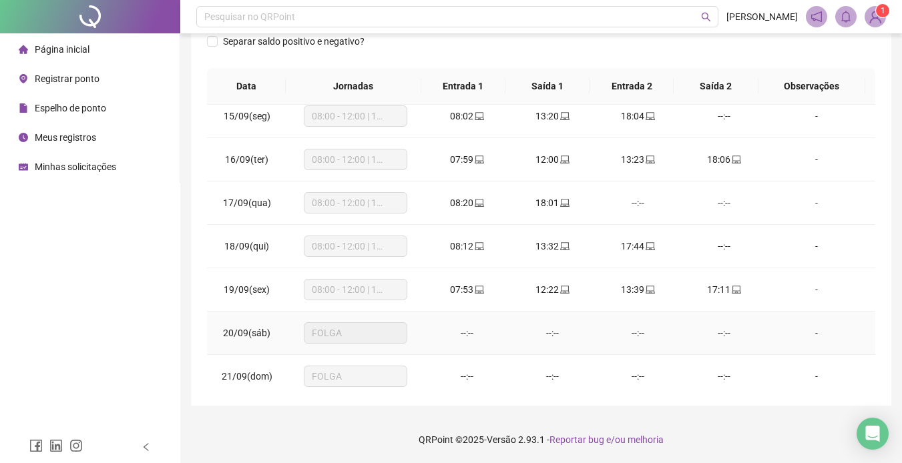
scroll to position [626, 0]
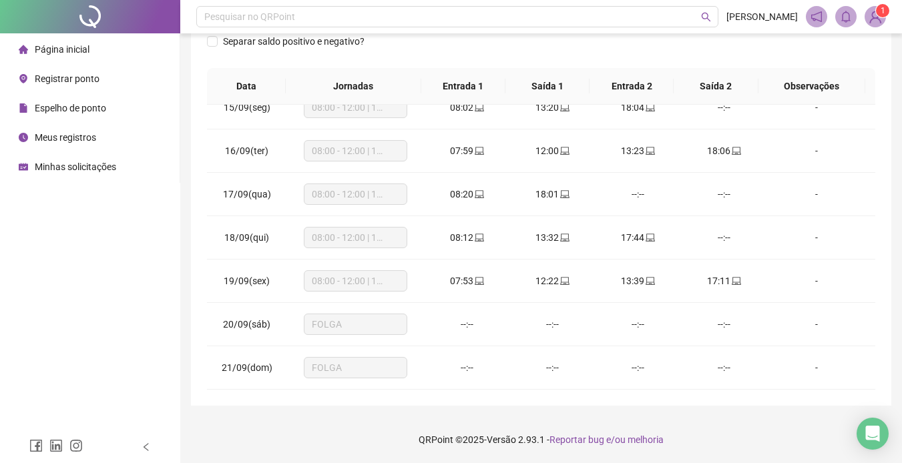
click at [81, 51] on span "Página inicial" at bounding box center [62, 49] width 55 height 11
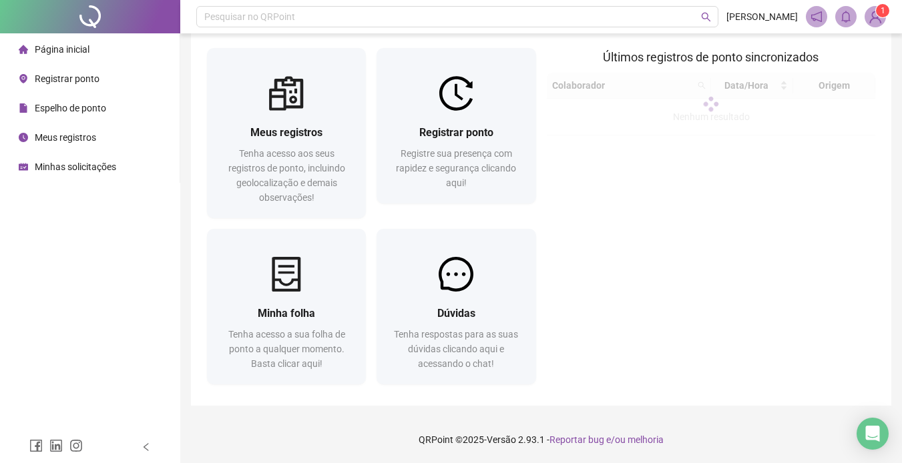
scroll to position [12, 0]
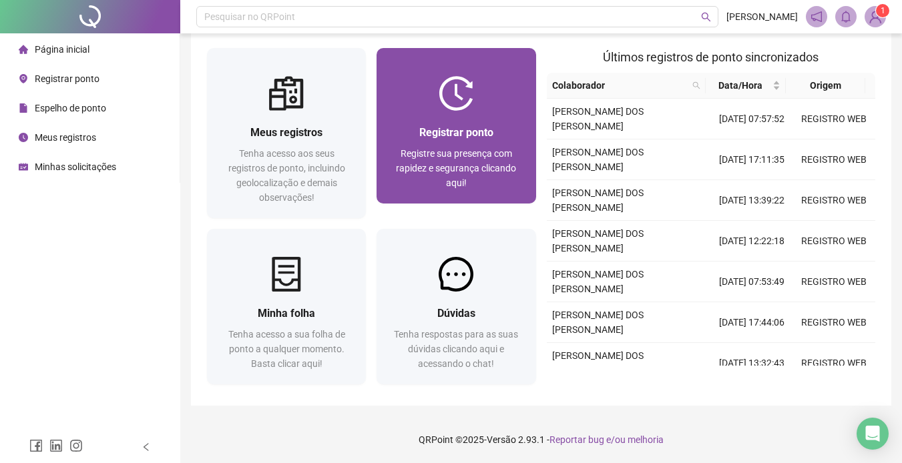
click at [443, 152] on span "Registre sua presença com rapidez e segurança clicando aqui!" at bounding box center [456, 168] width 120 height 40
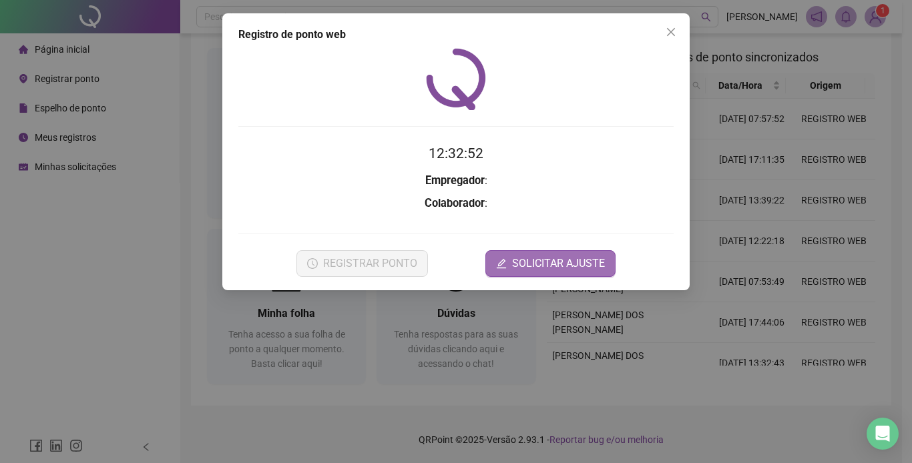
click at [517, 256] on span "SOLICITAR AJUSTE" at bounding box center [558, 264] width 93 height 16
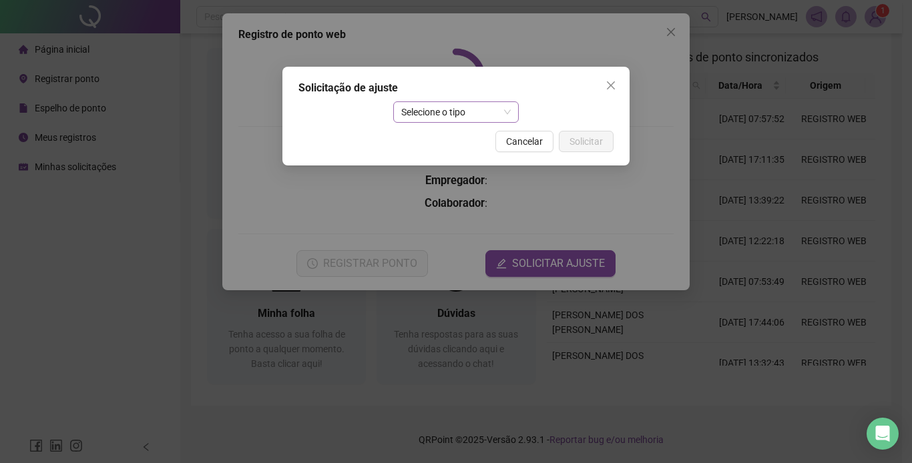
click at [431, 124] on div "Solicitação de ajuste Selecione o tipo Cancelar Solicitar" at bounding box center [455, 116] width 347 height 99
click at [434, 116] on span "Selecione o tipo" at bounding box center [456, 112] width 110 height 20
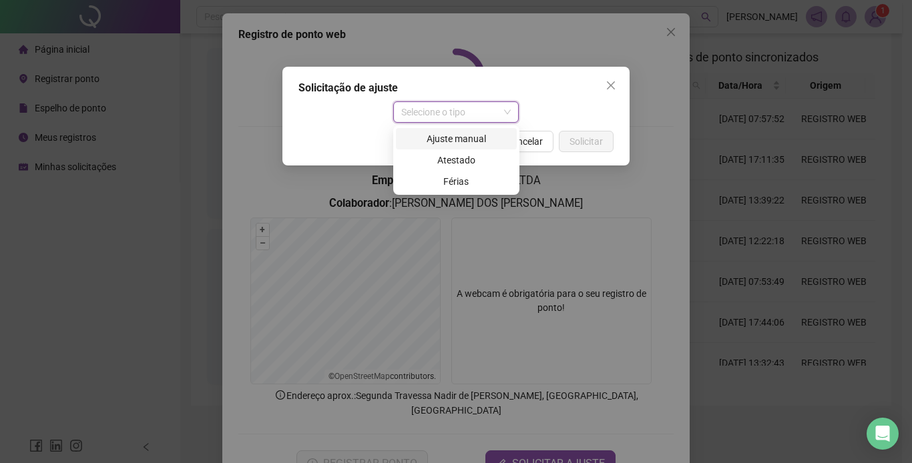
click at [427, 135] on div "Ajuste manual" at bounding box center [456, 139] width 105 height 15
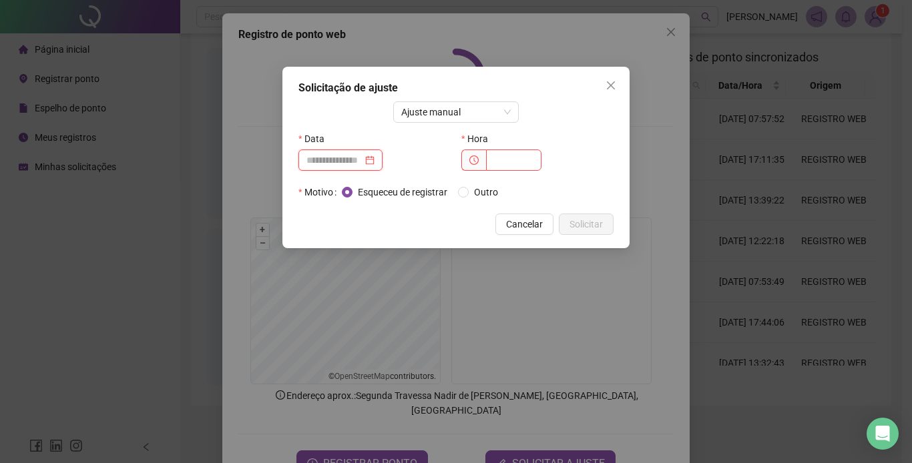
click at [349, 166] on input at bounding box center [334, 160] width 56 height 15
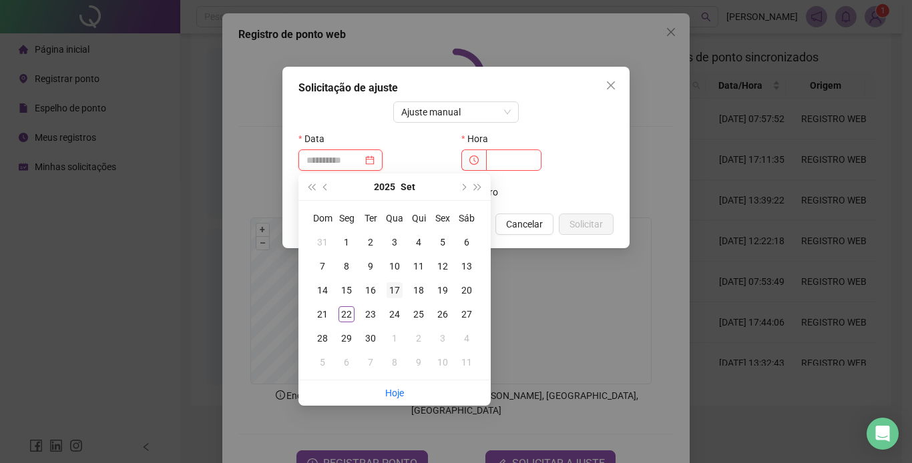
type input "**********"
click at [393, 291] on div "17" at bounding box center [395, 290] width 16 height 16
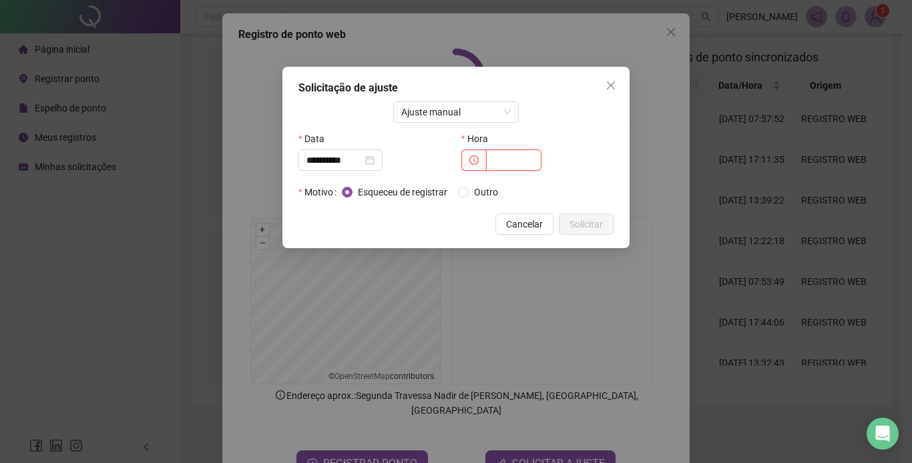
click at [488, 166] on input "text" at bounding box center [513, 160] width 55 height 21
type input "*****"
click at [573, 229] on span "Solicitar" at bounding box center [586, 224] width 33 height 15
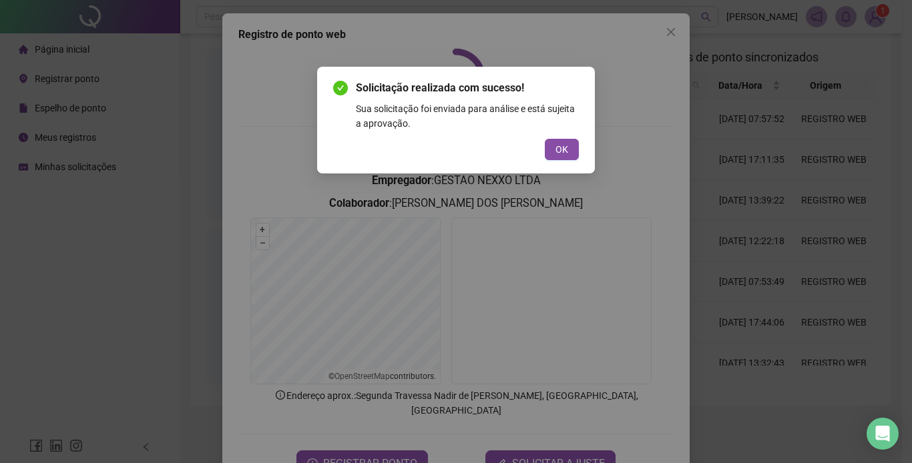
drag, startPoint x: 562, startPoint y: 147, endPoint x: 562, endPoint y: 209, distance: 62.1
click at [562, 148] on span "OK" at bounding box center [562, 149] width 13 height 15
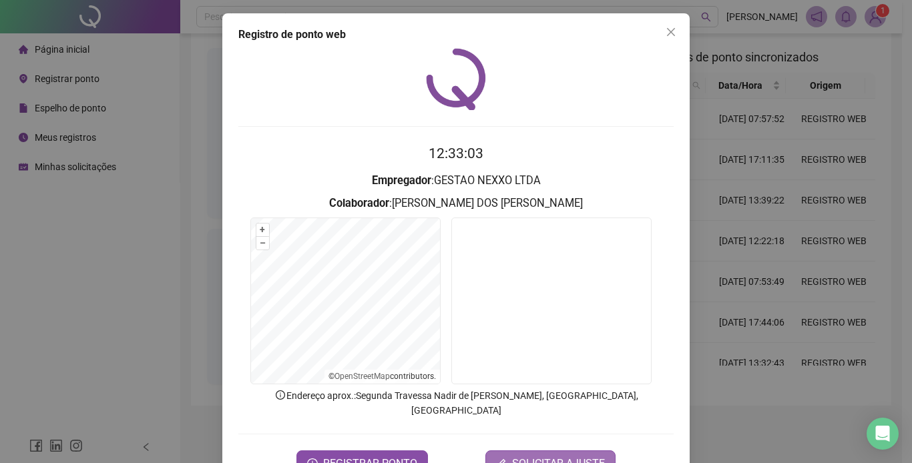
click at [560, 456] on span "SOLICITAR AJUSTE" at bounding box center [558, 464] width 93 height 16
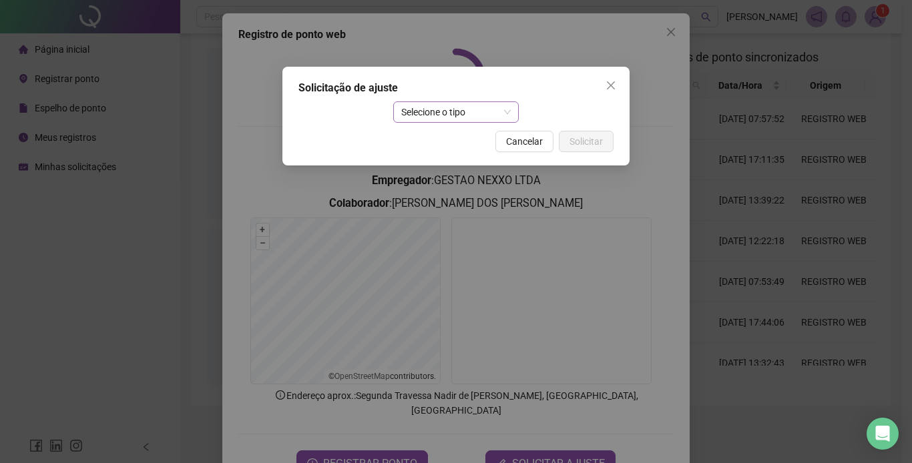
click at [442, 107] on span "Selecione o tipo" at bounding box center [456, 112] width 110 height 20
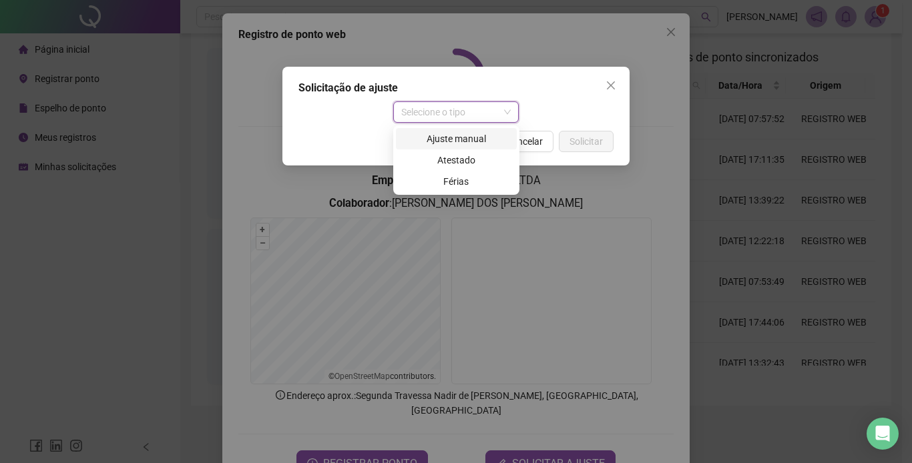
click at [441, 140] on div "Ajuste manual" at bounding box center [456, 139] width 105 height 15
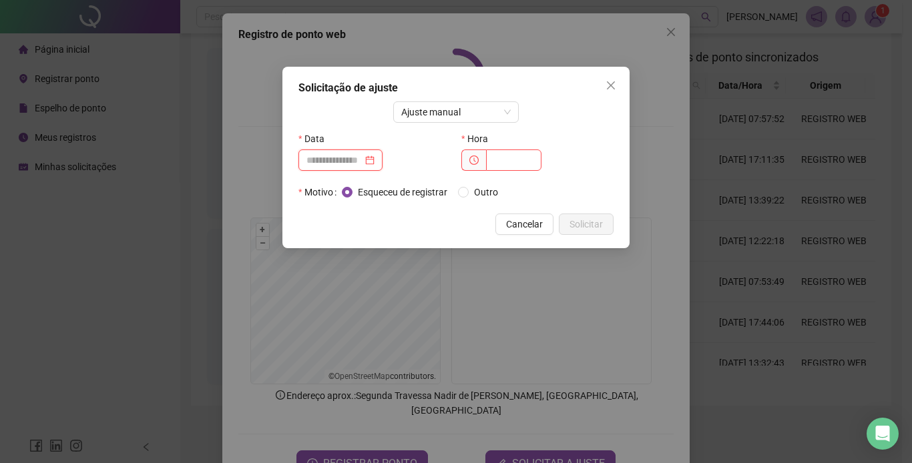
click at [363, 162] on input at bounding box center [334, 160] width 56 height 15
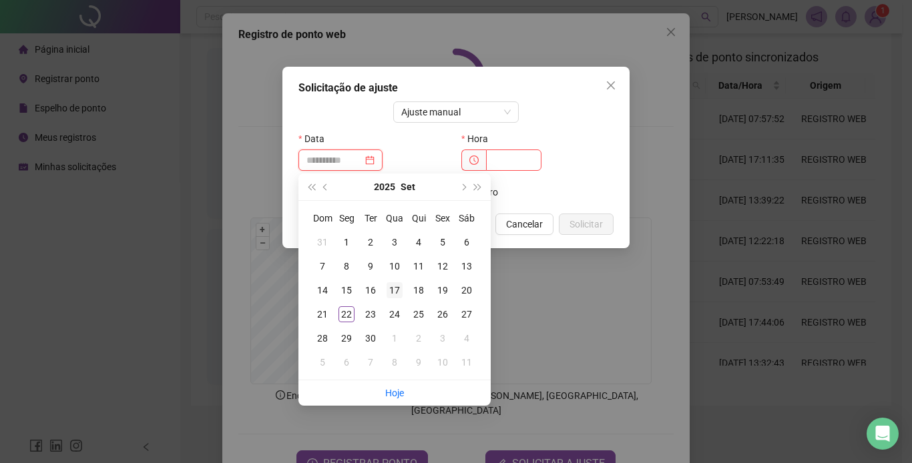
type input "**********"
click at [389, 287] on div "17" at bounding box center [395, 290] width 16 height 16
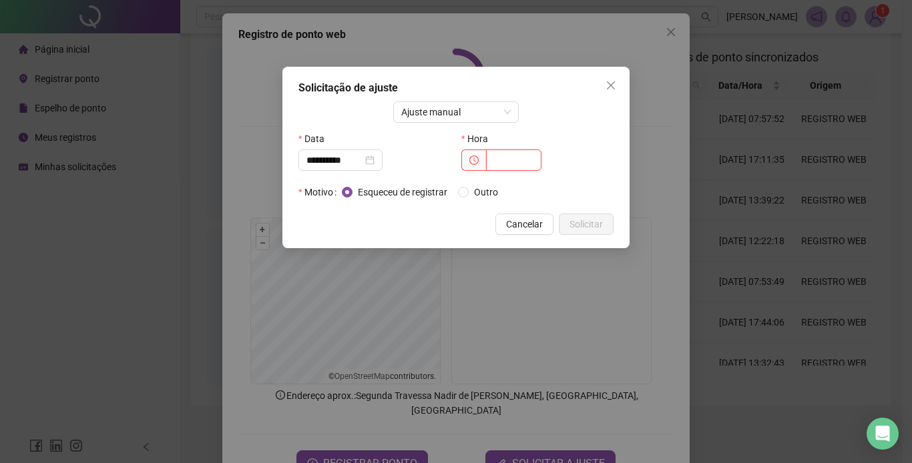
click at [514, 156] on input "text" at bounding box center [513, 160] width 55 height 21
type input "*****"
click at [598, 224] on span "Solicitar" at bounding box center [586, 224] width 33 height 15
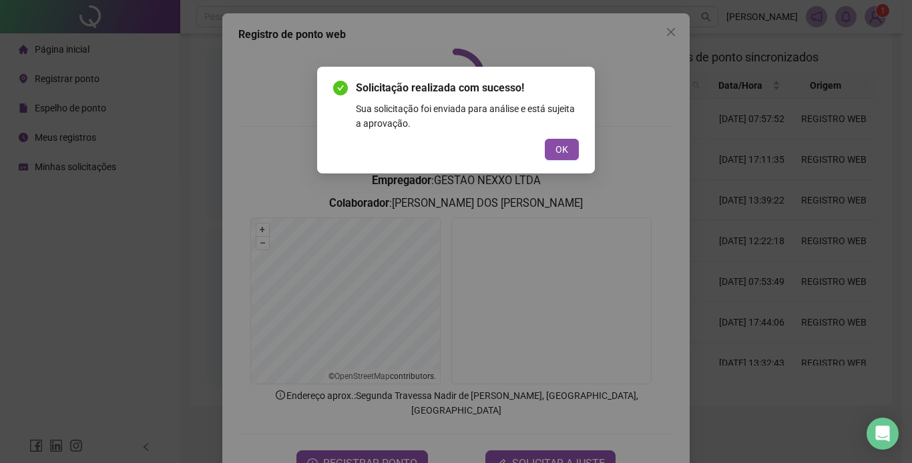
drag, startPoint x: 562, startPoint y: 149, endPoint x: 536, endPoint y: 191, distance: 49.1
click at [561, 151] on span "OK" at bounding box center [562, 149] width 13 height 15
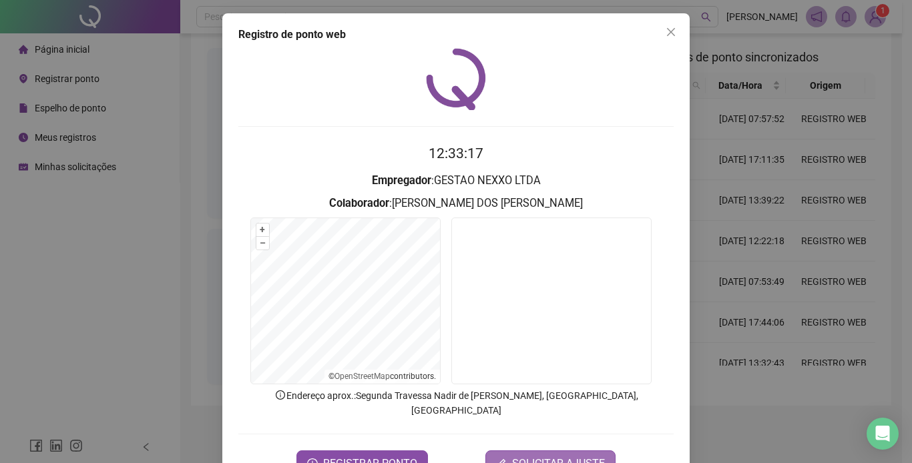
click at [539, 456] on span "SOLICITAR AJUSTE" at bounding box center [558, 464] width 93 height 16
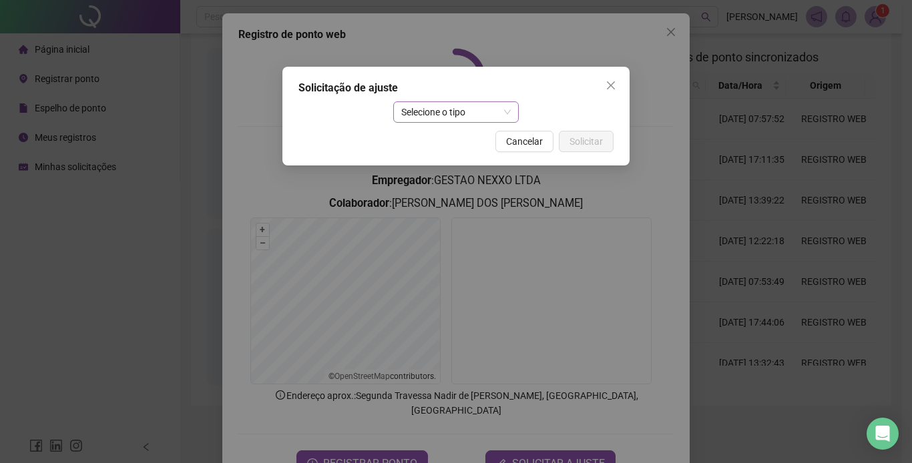
click at [437, 122] on div "Solicitação de ajuste Selecione o tipo Cancelar Solicitar" at bounding box center [455, 116] width 347 height 99
click at [447, 120] on span "Selecione o tipo" at bounding box center [456, 112] width 110 height 20
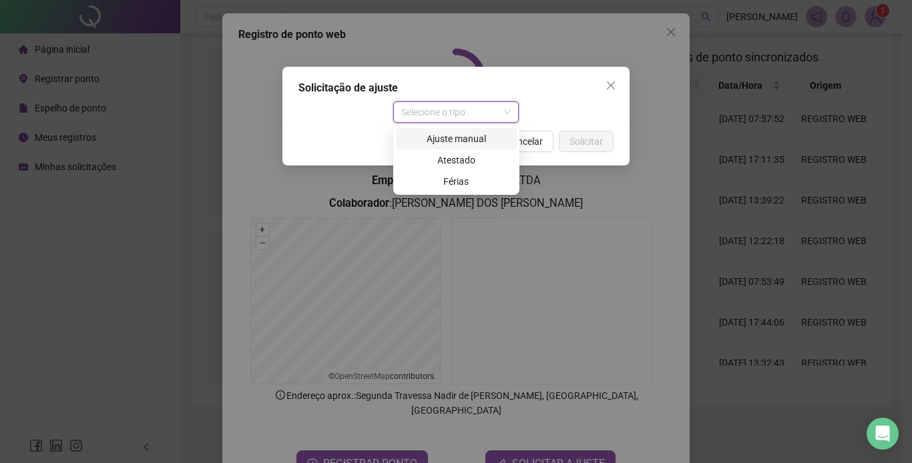
click at [447, 140] on div "Ajuste manual" at bounding box center [456, 139] width 105 height 15
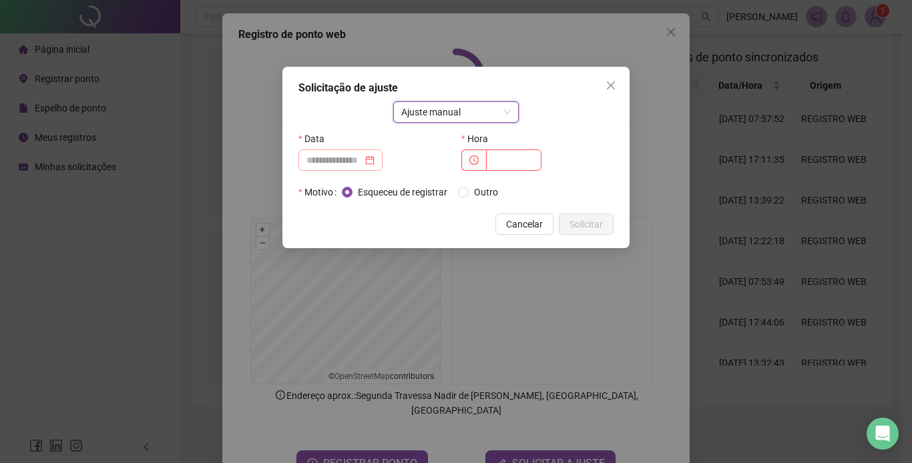
click at [361, 170] on div at bounding box center [340, 160] width 84 height 21
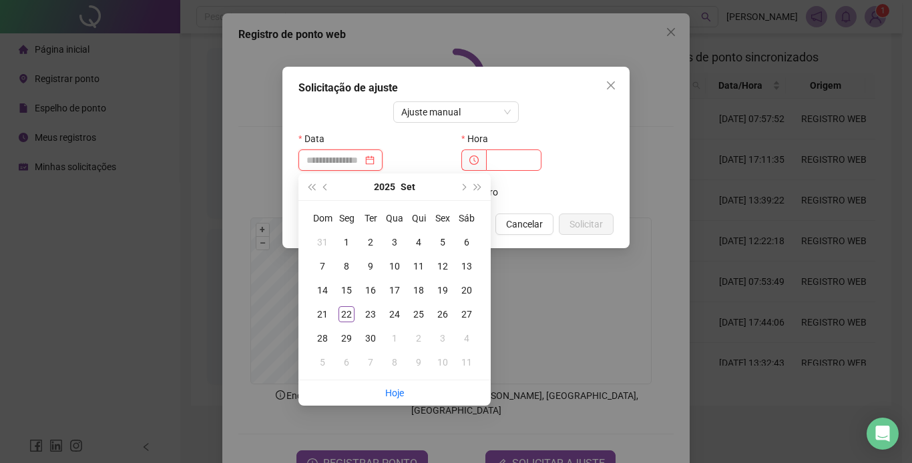
click at [360, 166] on input at bounding box center [334, 160] width 56 height 15
type input "**********"
click at [419, 290] on div "18" at bounding box center [419, 290] width 16 height 16
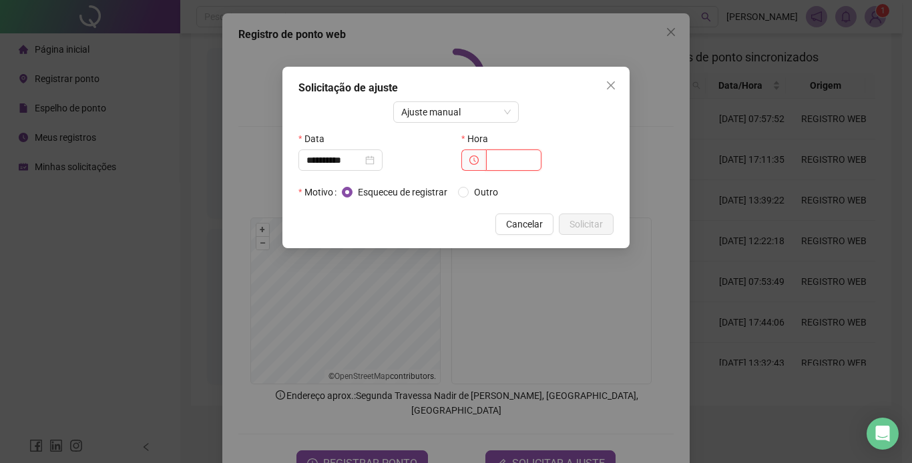
click at [503, 165] on input "text" at bounding box center [513, 160] width 55 height 21
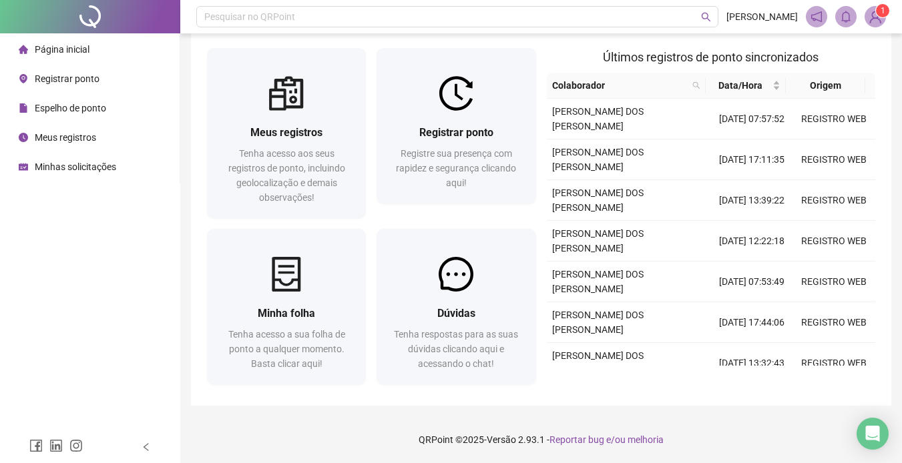
click at [124, 112] on li "Espelho de ponto" at bounding box center [90, 108] width 174 height 27
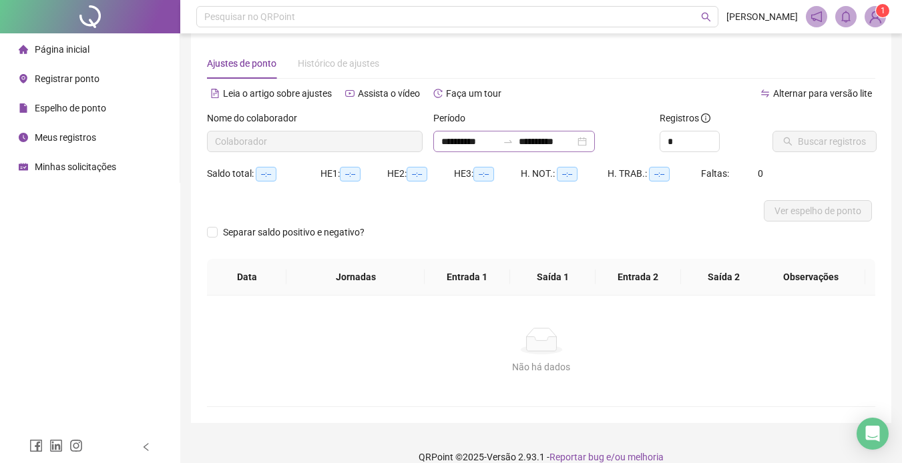
type input "**********"
click at [821, 148] on span "Buscar registros" at bounding box center [832, 141] width 68 height 15
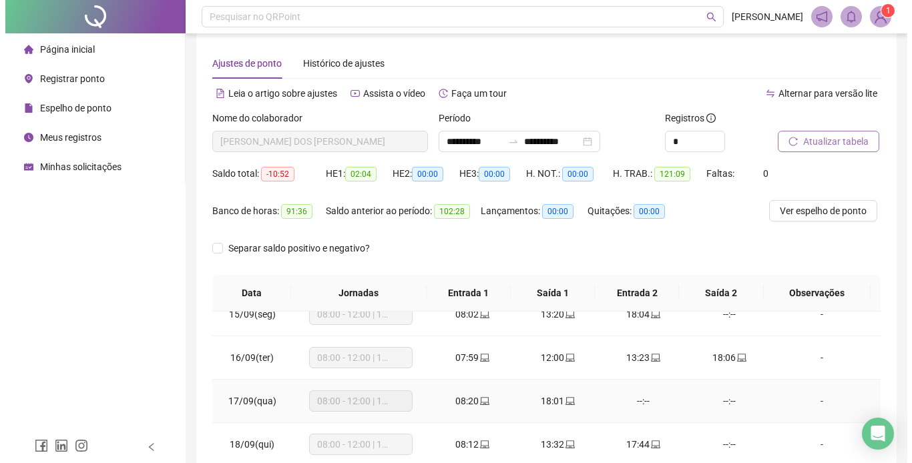
scroll to position [79, 0]
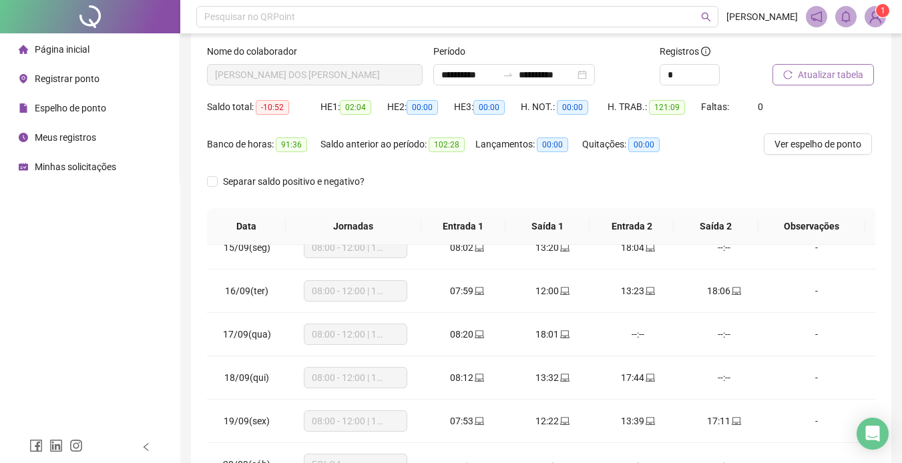
click at [45, 94] on ul "Página inicial Registrar ponto Espelho de ponto Meus registros Minhas solicitaç…" at bounding box center [90, 108] width 180 height 150
click at [80, 83] on span "Registrar ponto" at bounding box center [67, 78] width 65 height 11
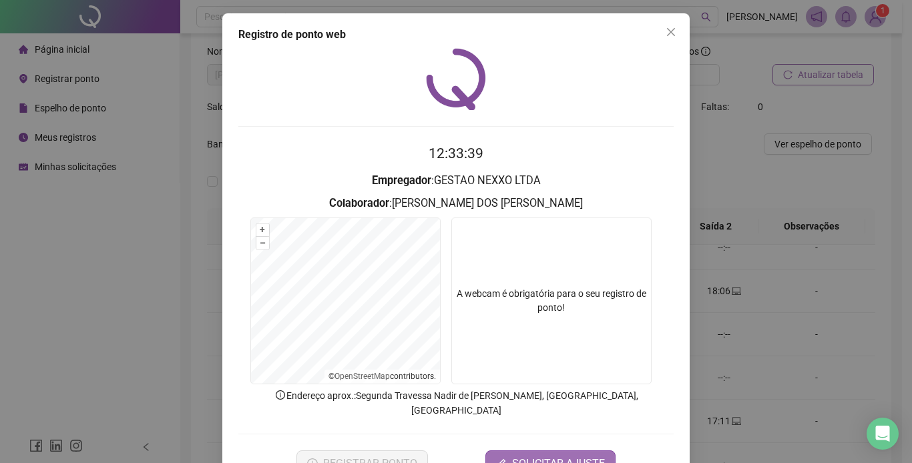
click at [528, 456] on span "SOLICITAR AJUSTE" at bounding box center [558, 464] width 93 height 16
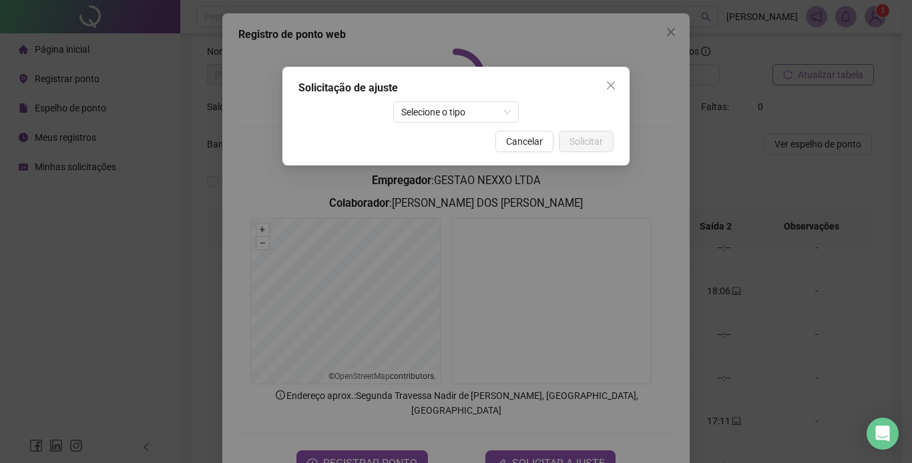
click at [477, 125] on div "Solicitação de ajuste Selecione o tipo Cancelar Solicitar" at bounding box center [455, 116] width 347 height 99
click at [477, 123] on div "Solicitação de ajuste Selecione o tipo Cancelar Solicitar" at bounding box center [455, 116] width 347 height 99
click at [477, 114] on span "Selecione o tipo" at bounding box center [456, 112] width 110 height 20
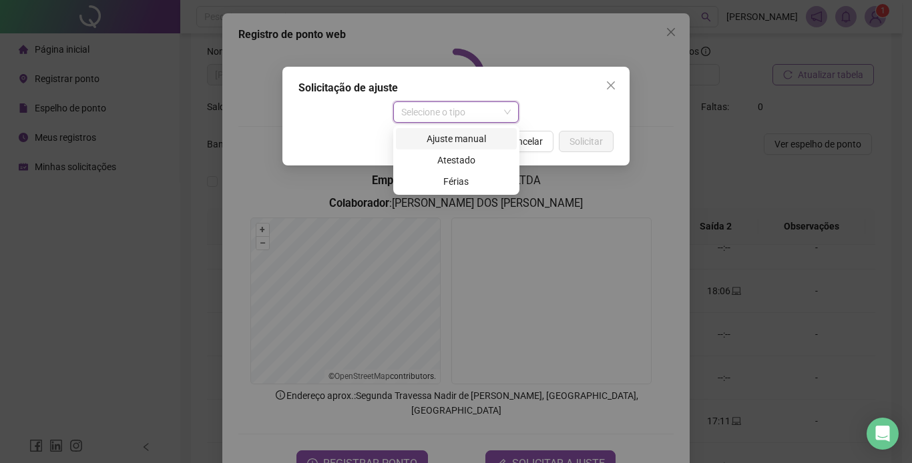
click at [447, 143] on div "Ajuste manual" at bounding box center [456, 139] width 105 height 15
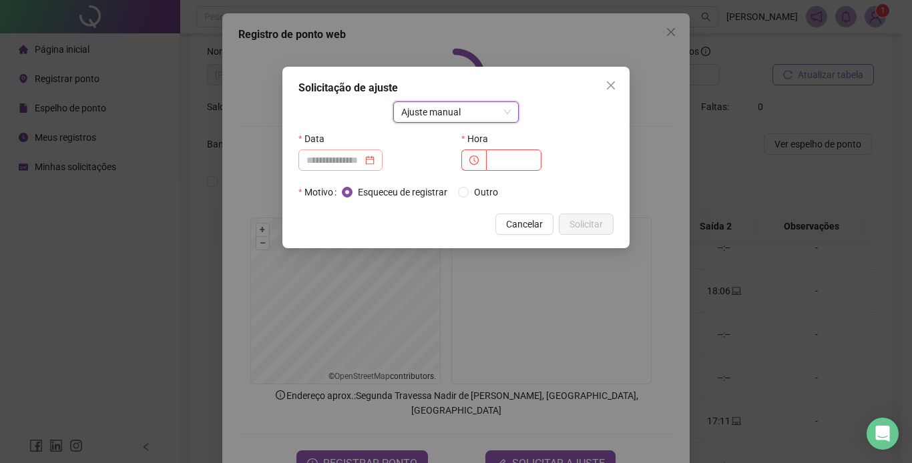
drag, startPoint x: 387, startPoint y: 157, endPoint x: 377, endPoint y: 160, distance: 9.9
click at [375, 157] on div at bounding box center [340, 160] width 68 height 15
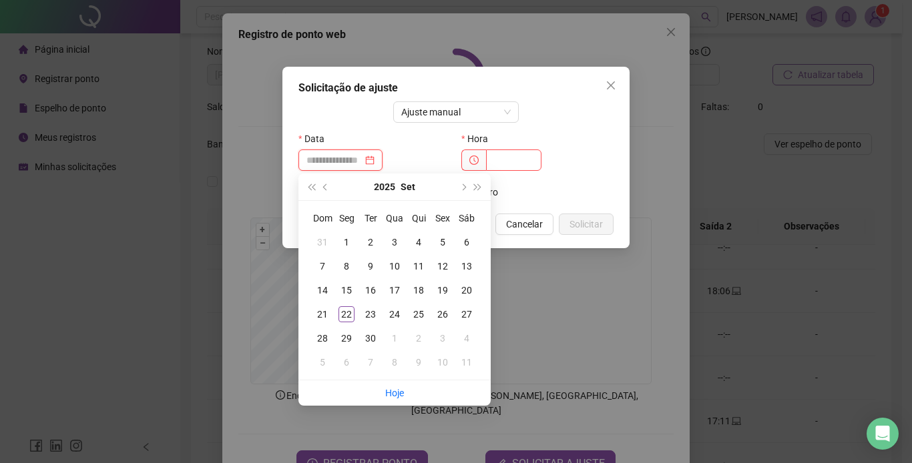
click at [363, 162] on input at bounding box center [334, 160] width 56 height 15
type input "**********"
click at [416, 290] on div "18" at bounding box center [419, 290] width 16 height 16
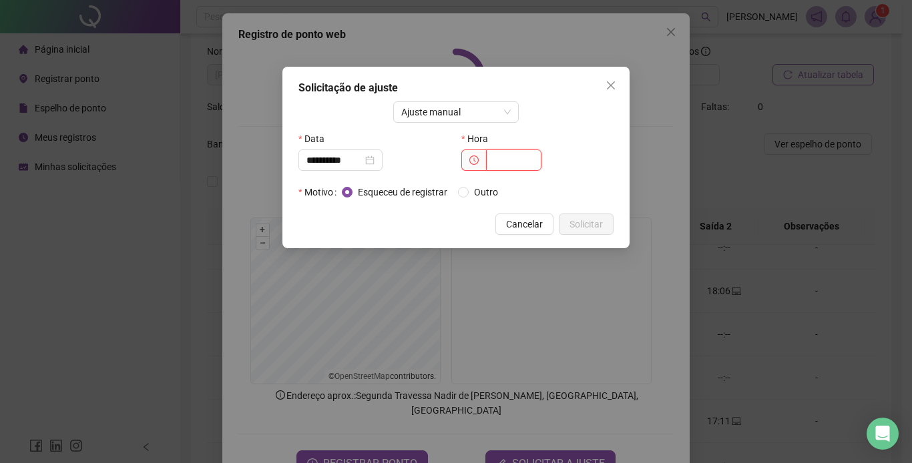
click at [511, 153] on input "text" at bounding box center [513, 160] width 55 height 21
type input "*****"
click at [573, 222] on span "Solicitar" at bounding box center [586, 224] width 33 height 15
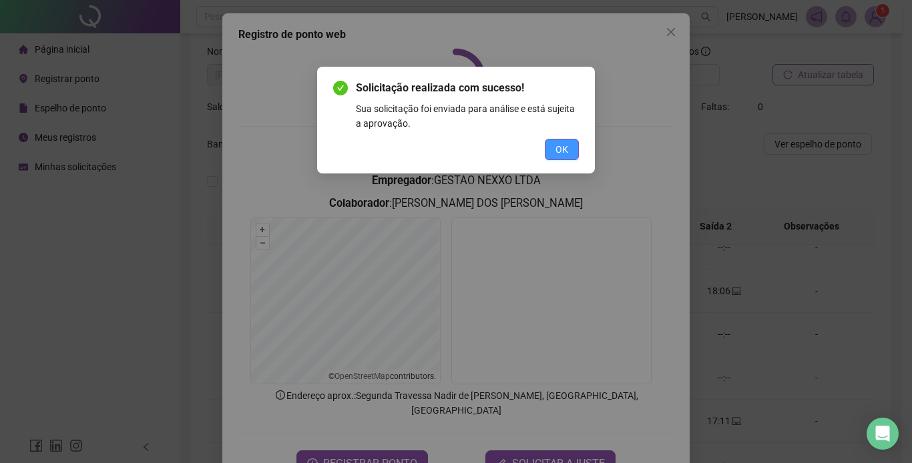
click at [553, 155] on button "OK" at bounding box center [562, 149] width 34 height 21
